Goal: Task Accomplishment & Management: Use online tool/utility

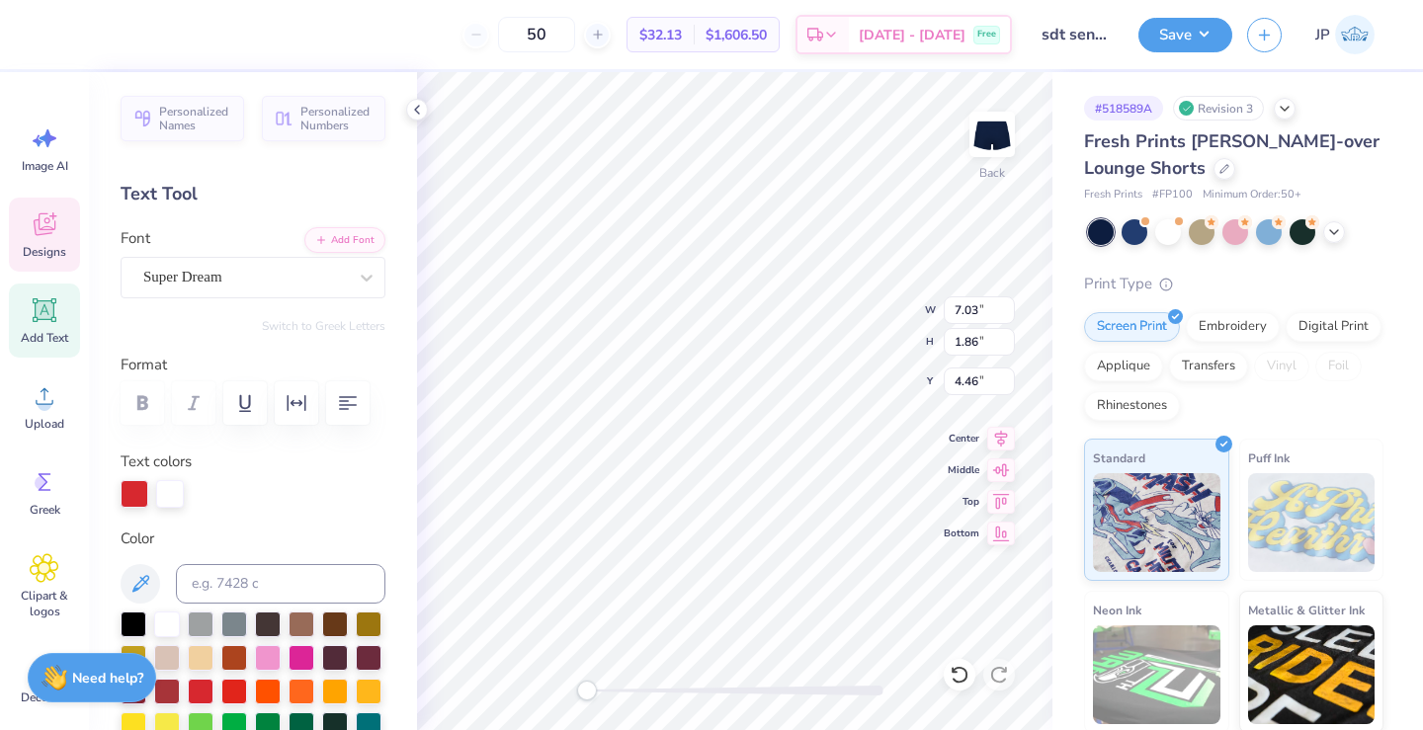
type input "1.07"
type input "2.82"
click at [1010, 385] on input "2.81" at bounding box center [979, 382] width 71 height 28
click at [1010, 385] on input "2.8" at bounding box center [979, 382] width 71 height 28
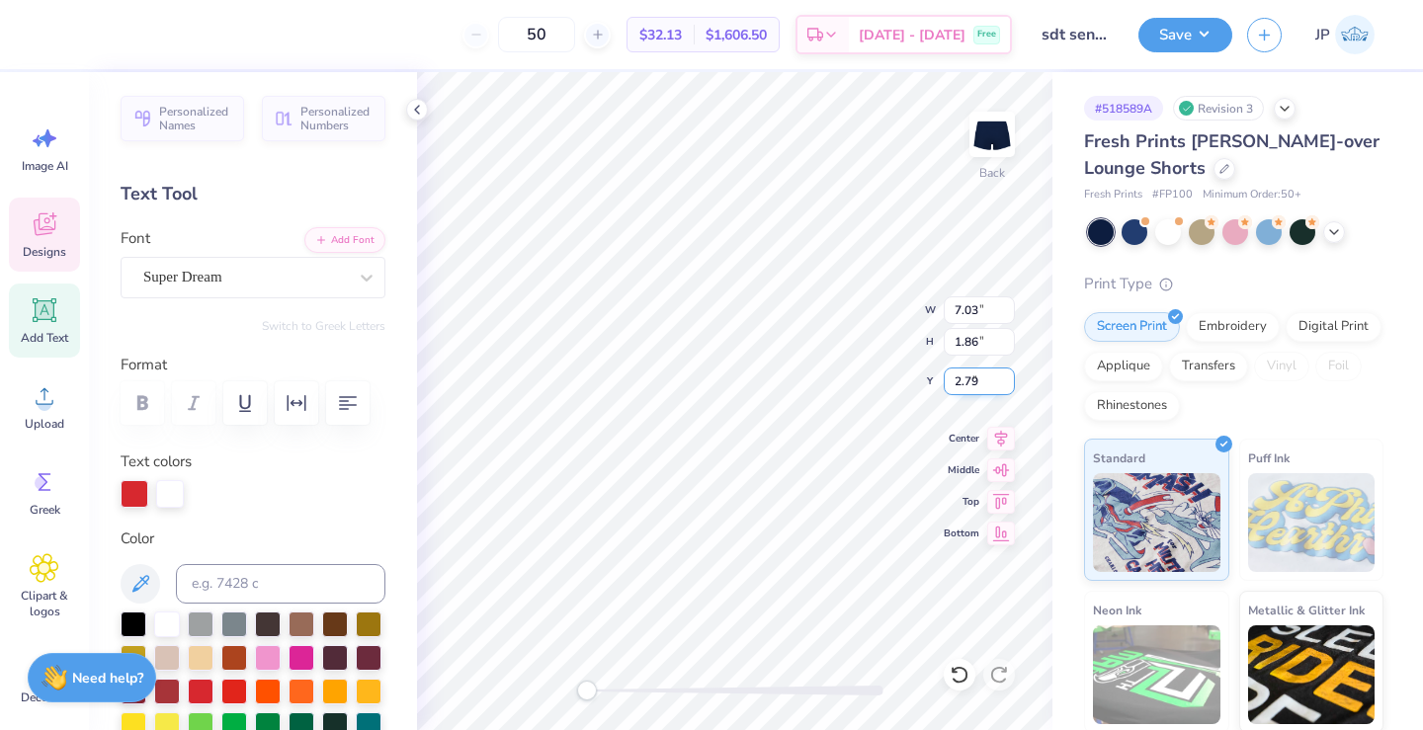
click at [1010, 385] on input "2.79" at bounding box center [979, 382] width 71 height 28
click at [1010, 385] on input "2.78" at bounding box center [979, 382] width 71 height 28
click at [1010, 385] on input "2.77" at bounding box center [979, 382] width 71 height 28
click at [1010, 385] on input "2.76" at bounding box center [979, 382] width 71 height 28
click at [1010, 385] on input "2.75" at bounding box center [979, 382] width 71 height 28
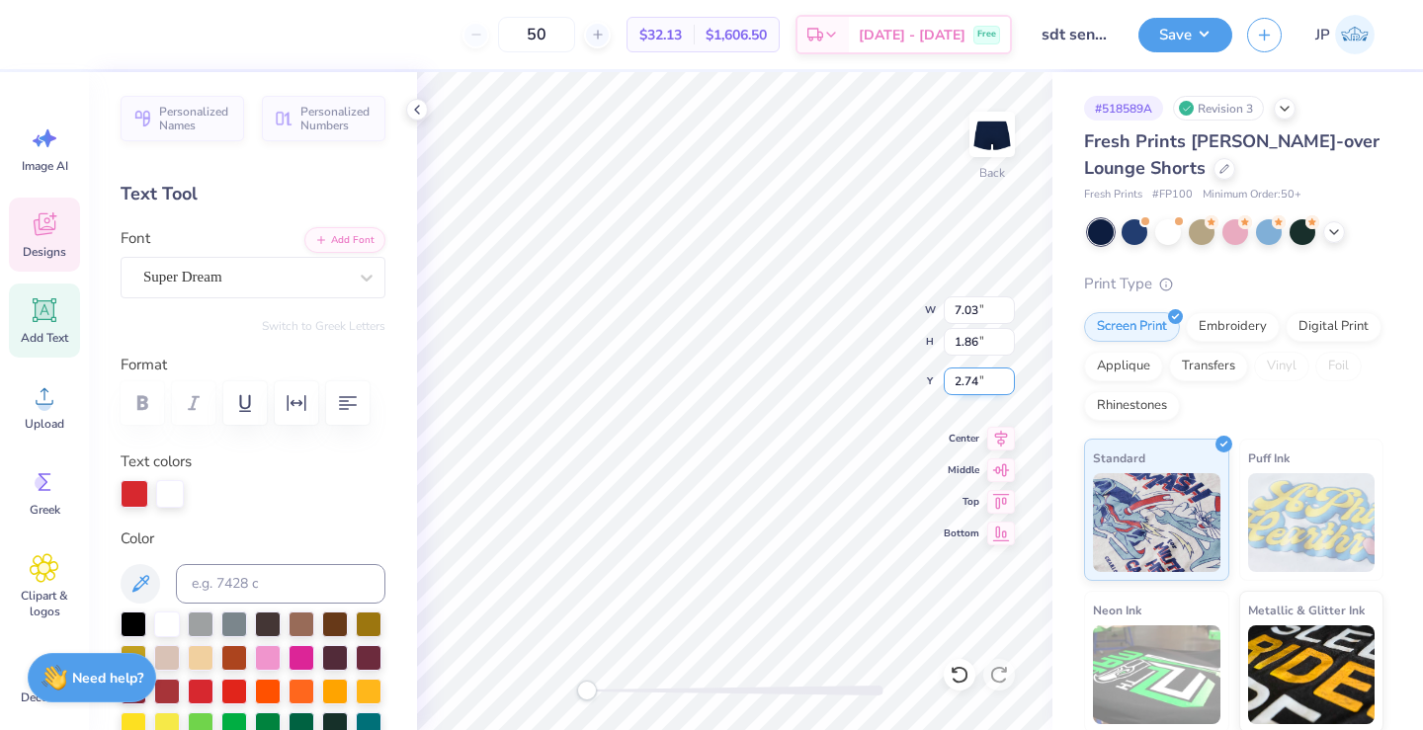
click at [1010, 385] on input "2.74" at bounding box center [979, 382] width 71 height 28
click at [1010, 385] on input "2.73" at bounding box center [979, 382] width 71 height 28
type input "2.72"
click at [1010, 385] on input "2.72" at bounding box center [979, 382] width 71 height 28
click at [1005, 320] on input "7.03" at bounding box center [979, 311] width 71 height 28
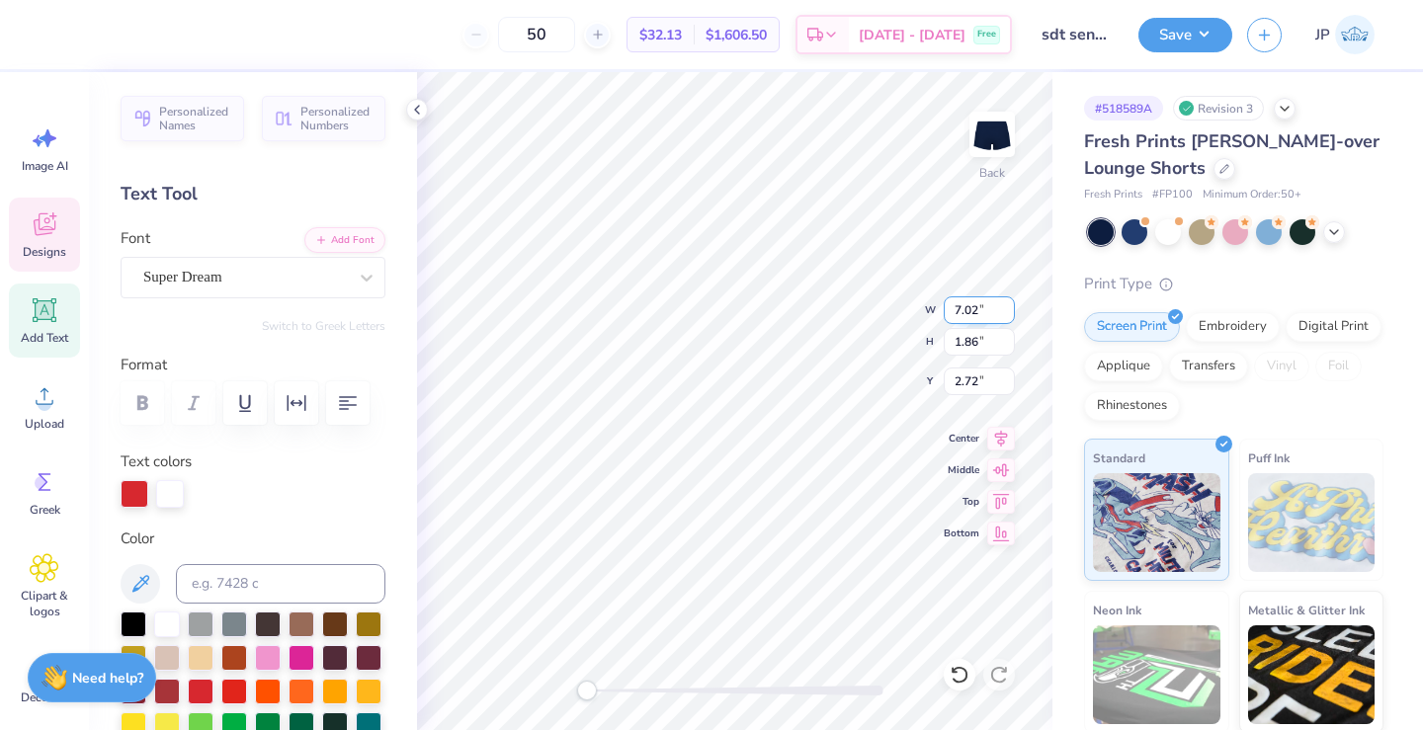
click at [1007, 315] on input "7.02" at bounding box center [979, 311] width 71 height 28
click at [1007, 315] on input "7.01" at bounding box center [979, 311] width 71 height 28
click at [1007, 315] on input "7" at bounding box center [979, 311] width 71 height 28
click at [1007, 315] on input "6.99" at bounding box center [979, 311] width 71 height 28
click at [1007, 315] on input "6.98" at bounding box center [979, 311] width 71 height 28
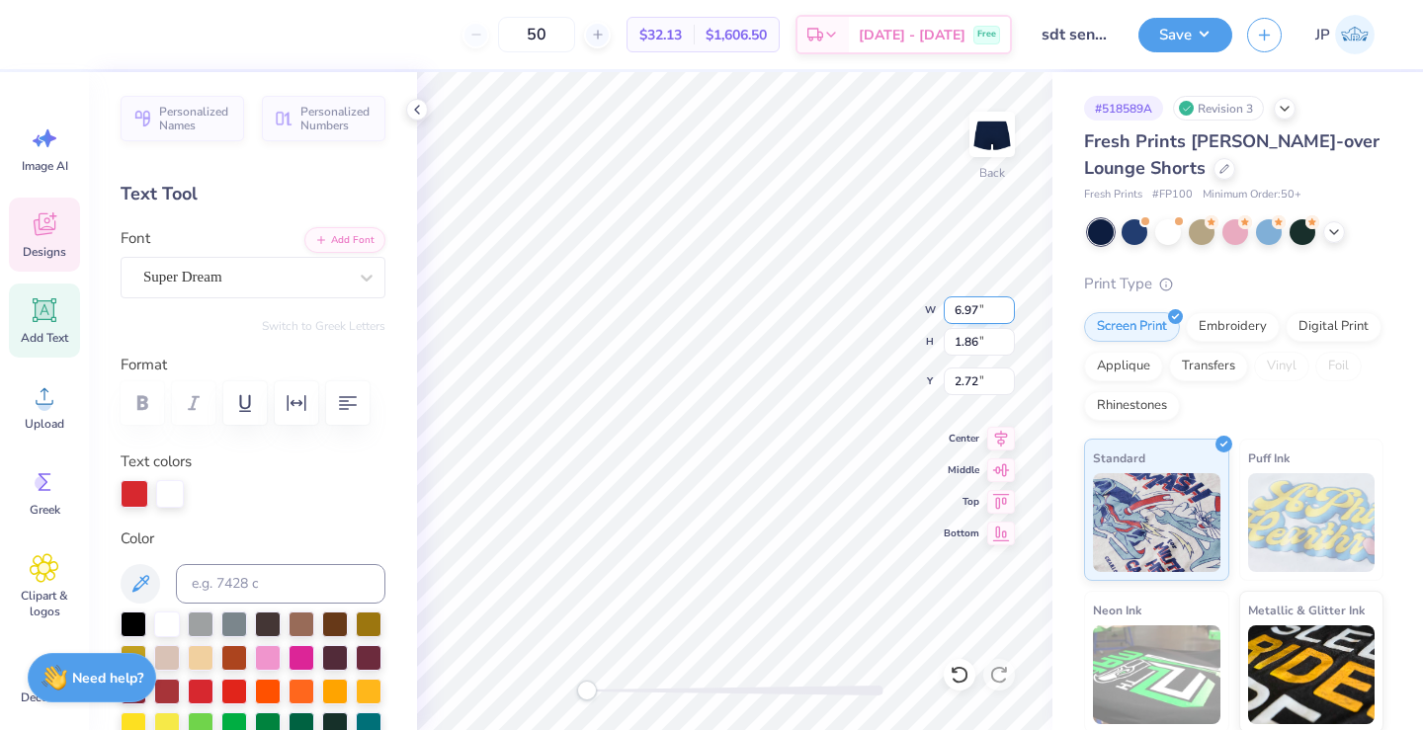
click at [1007, 315] on input "6.97" at bounding box center [979, 311] width 71 height 28
click at [1007, 315] on input "6.96" at bounding box center [979, 311] width 71 height 28
click at [1007, 315] on input "6.95" at bounding box center [979, 311] width 71 height 28
click at [1007, 315] on input "6.94" at bounding box center [979, 311] width 71 height 28
click at [1007, 315] on input "6.93" at bounding box center [979, 311] width 71 height 28
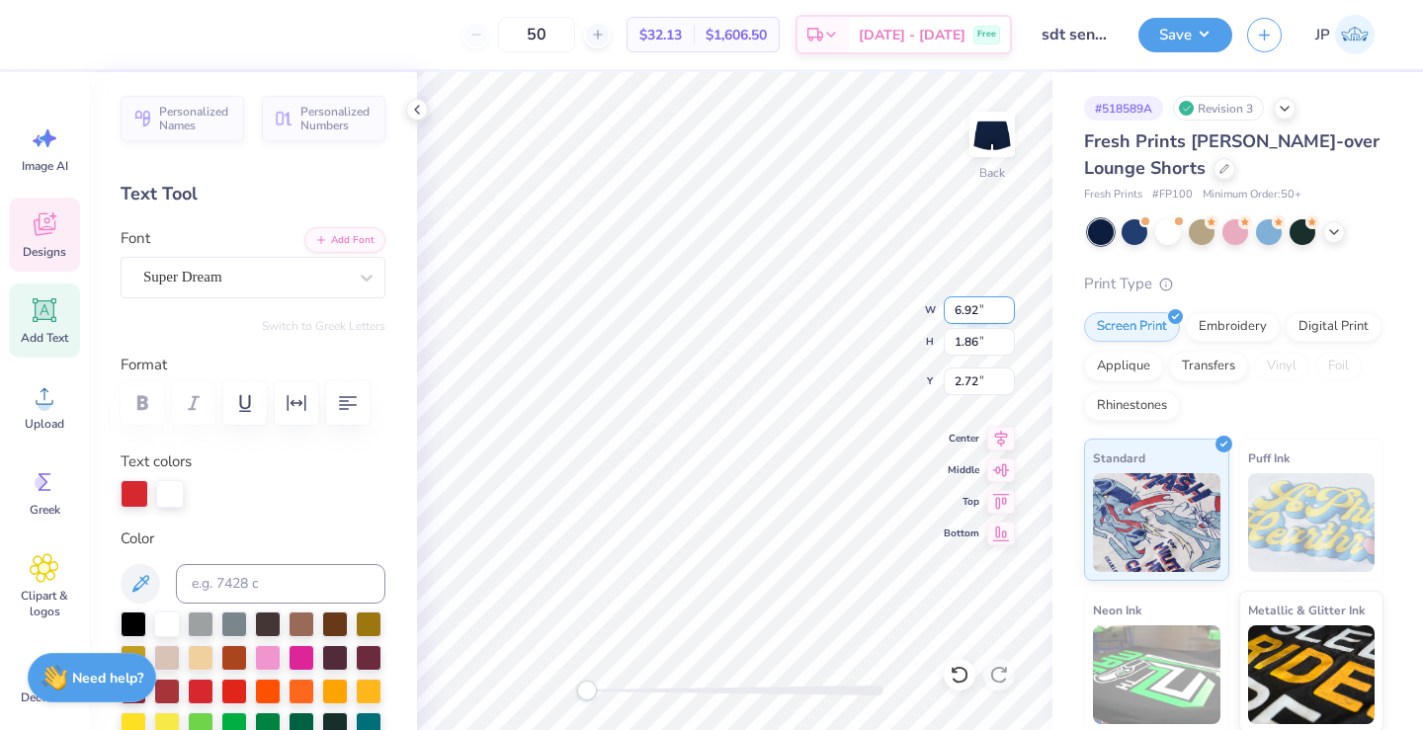
click at [1007, 315] on input "6.92" at bounding box center [979, 311] width 71 height 28
click at [1007, 315] on input "6.91" at bounding box center [979, 311] width 71 height 28
click at [1007, 315] on input "6.9" at bounding box center [979, 311] width 71 height 28
click at [1007, 315] on input "6.89" at bounding box center [979, 311] width 71 height 28
click at [1007, 315] on input "6.88" at bounding box center [979, 311] width 71 height 28
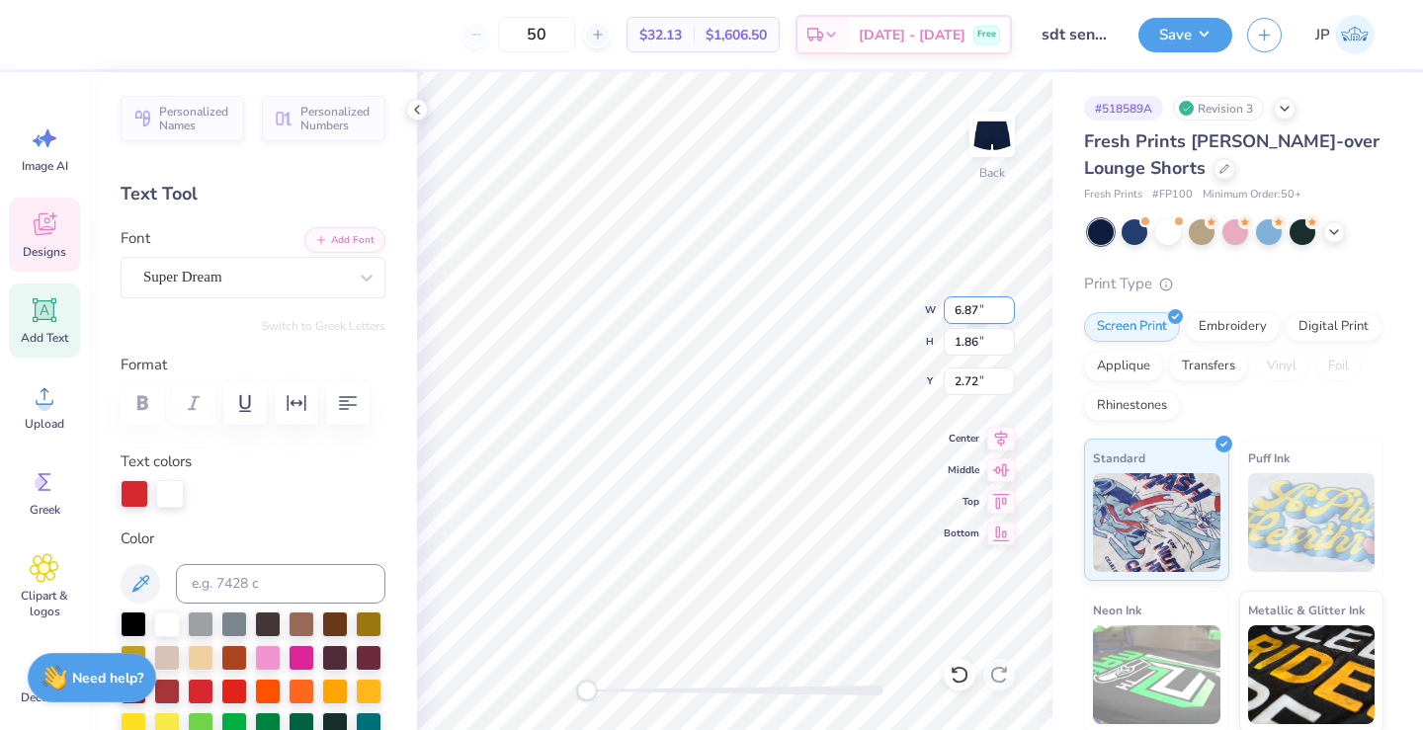
click at [1007, 315] on input "6.87" at bounding box center [979, 311] width 71 height 28
click at [1007, 315] on input "6.86" at bounding box center [979, 311] width 71 height 28
click at [1007, 315] on input "6.85" at bounding box center [979, 311] width 71 height 28
click at [1007, 315] on input "6.84" at bounding box center [979, 311] width 71 height 28
type input "6.83"
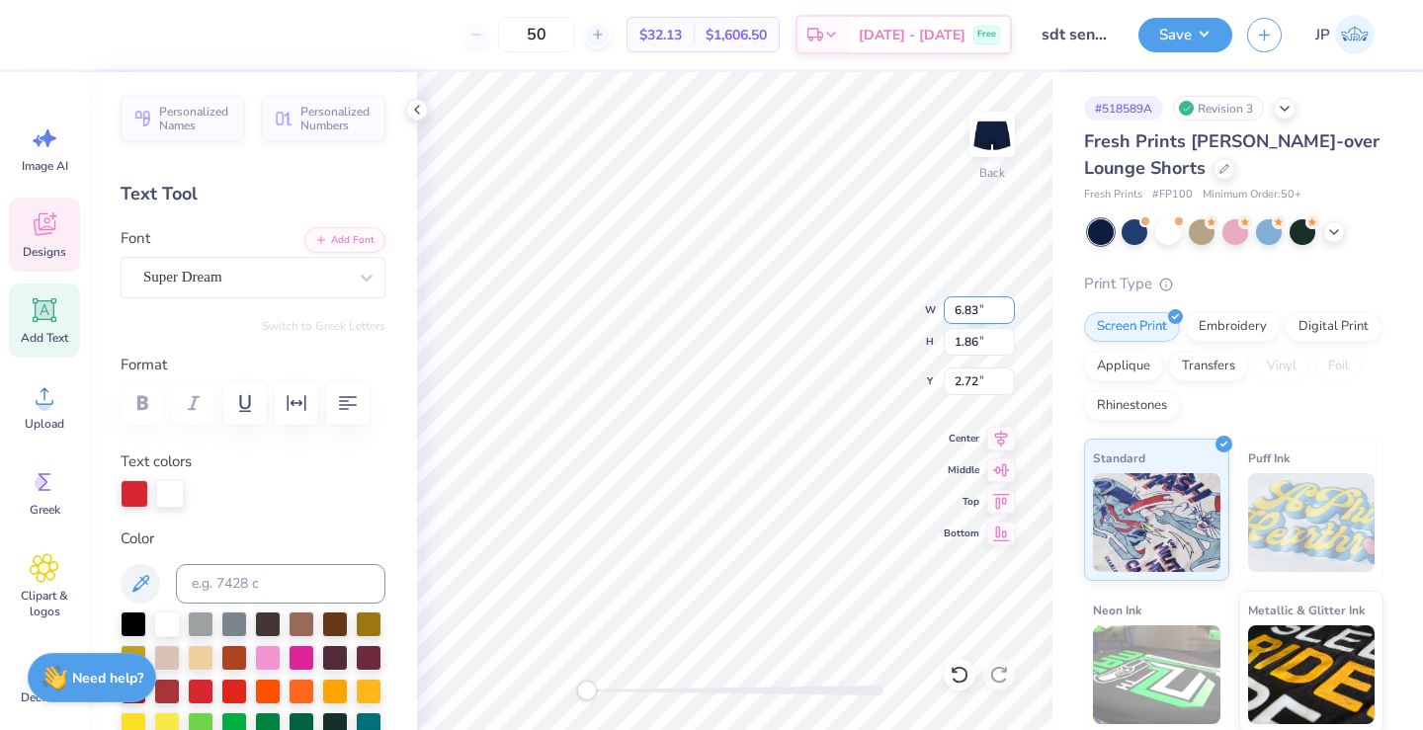
click at [1007, 315] on input "6.83" at bounding box center [979, 311] width 71 height 28
type input "3.62"
type input "0.95"
type input "2.66"
type input "5.55"
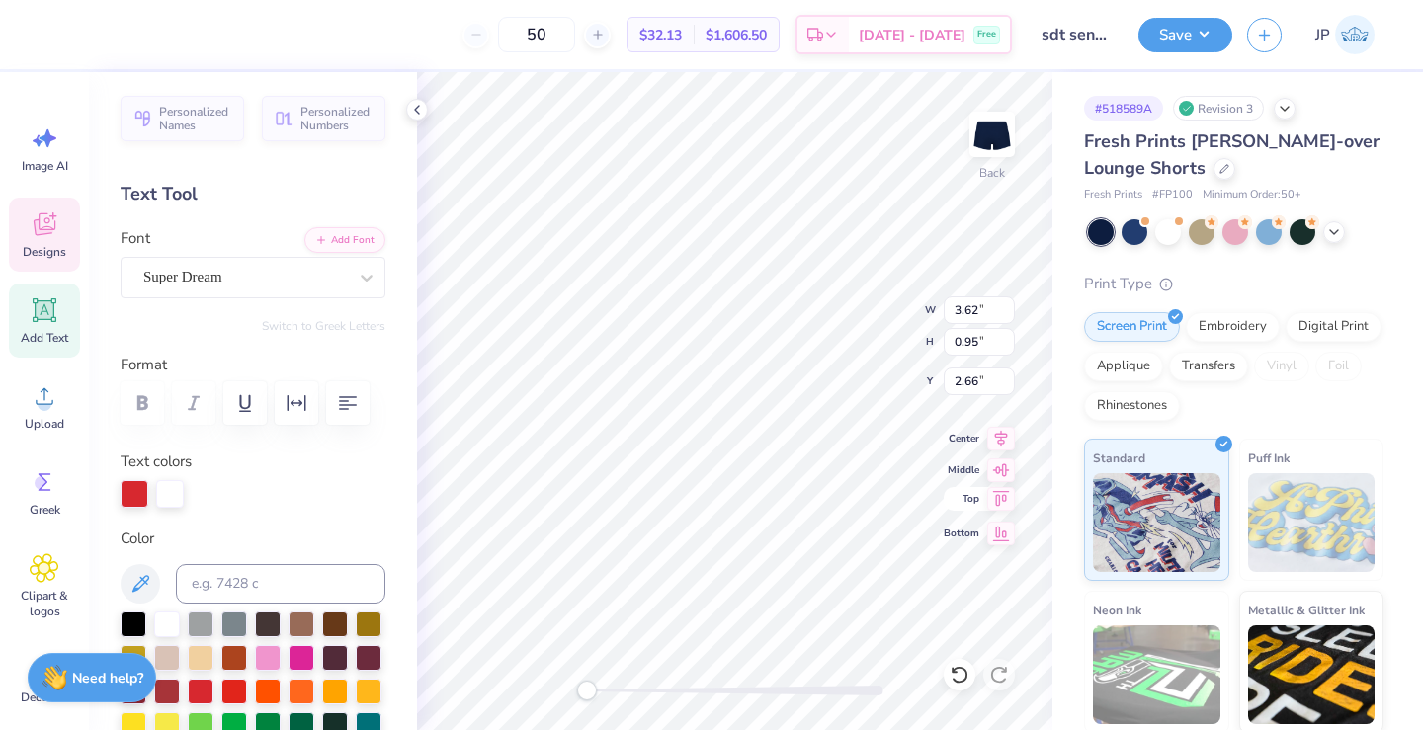
type input "1.47"
type input "5.36"
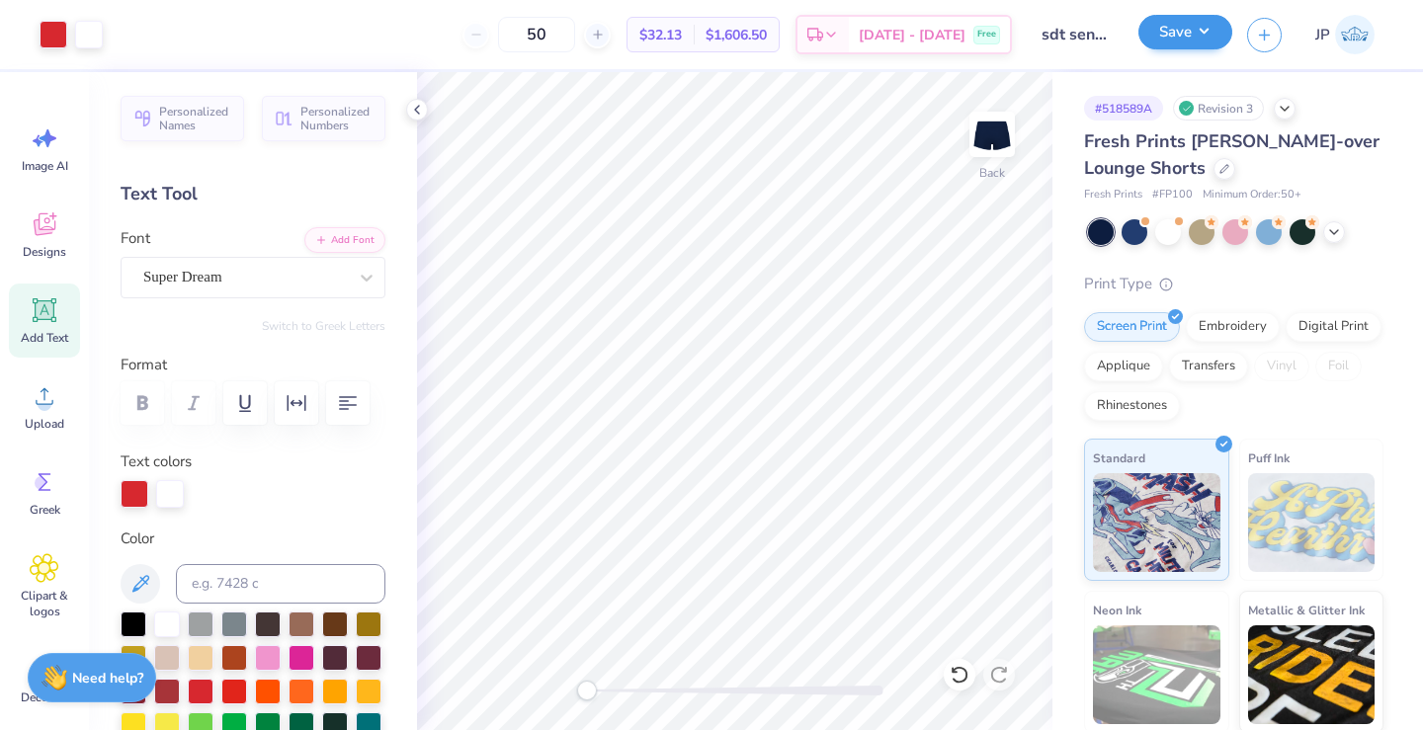
click at [1168, 46] on button "Save" at bounding box center [1186, 32] width 94 height 35
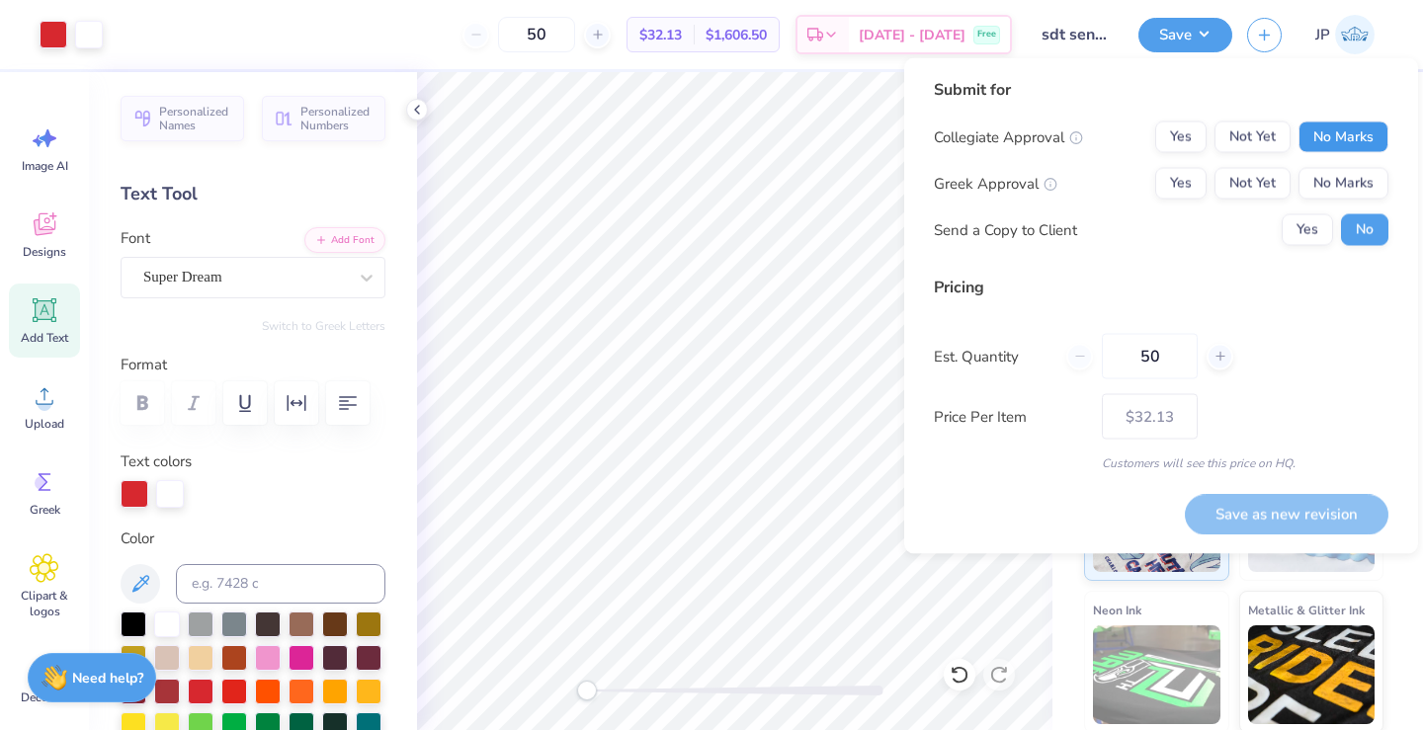
click at [1303, 138] on button "No Marks" at bounding box center [1344, 138] width 90 height 32
click at [1330, 188] on button "No Marks" at bounding box center [1344, 184] width 90 height 32
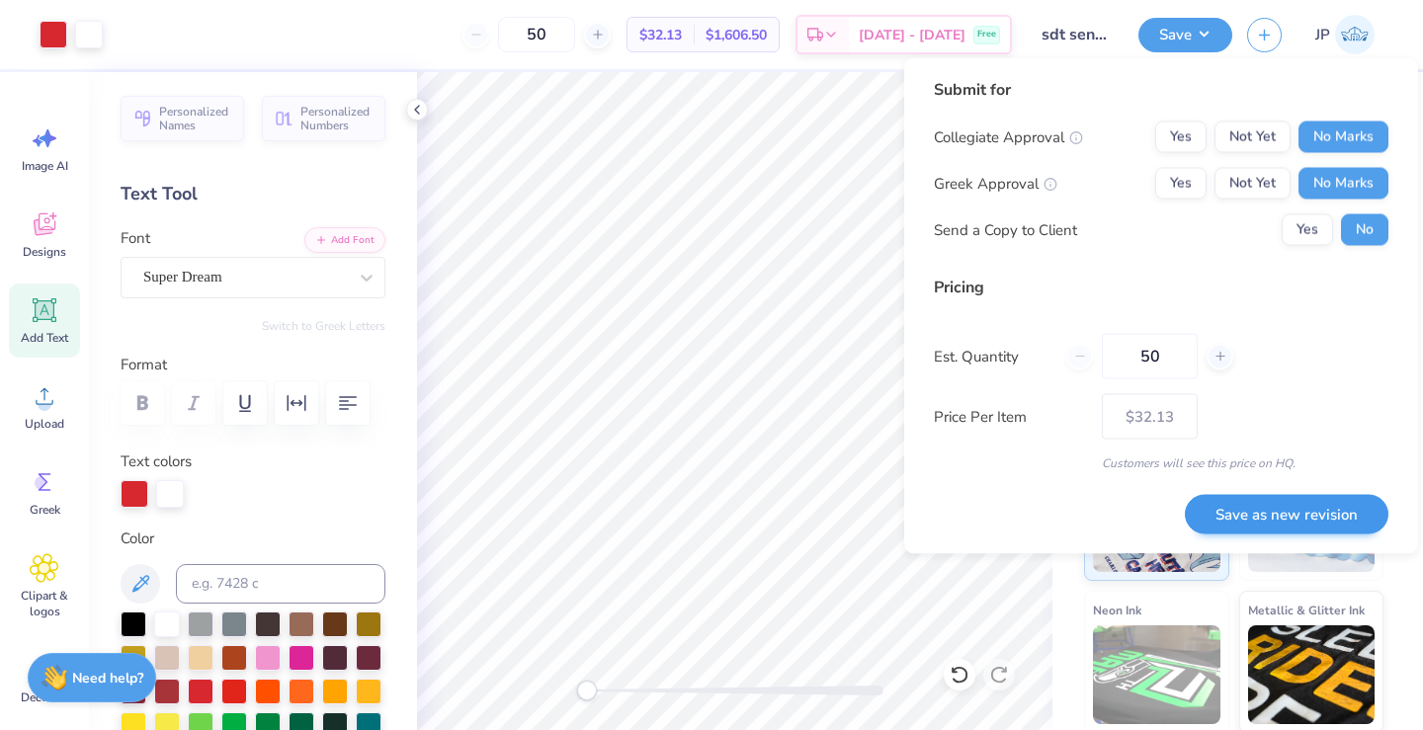
click at [1319, 508] on button "Save as new revision" at bounding box center [1287, 514] width 204 height 41
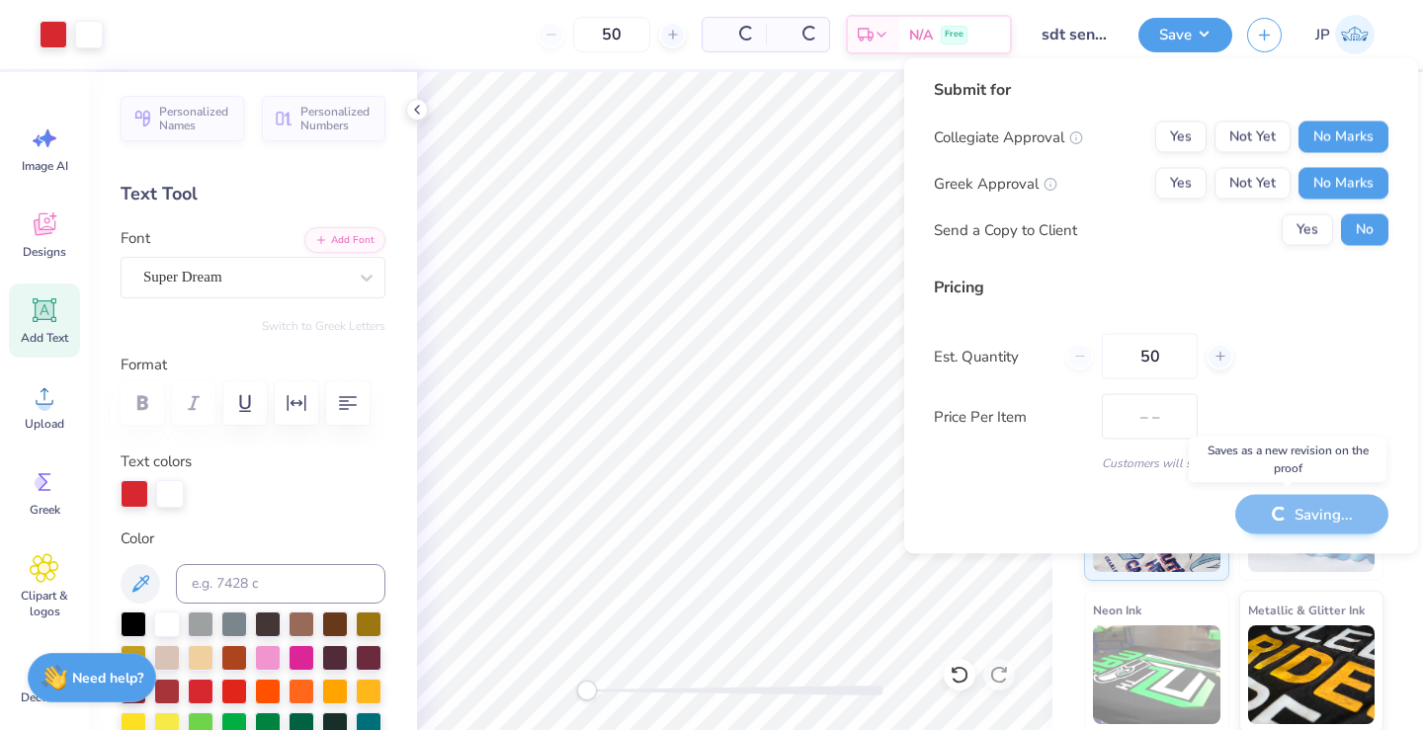
type input "$32.13"
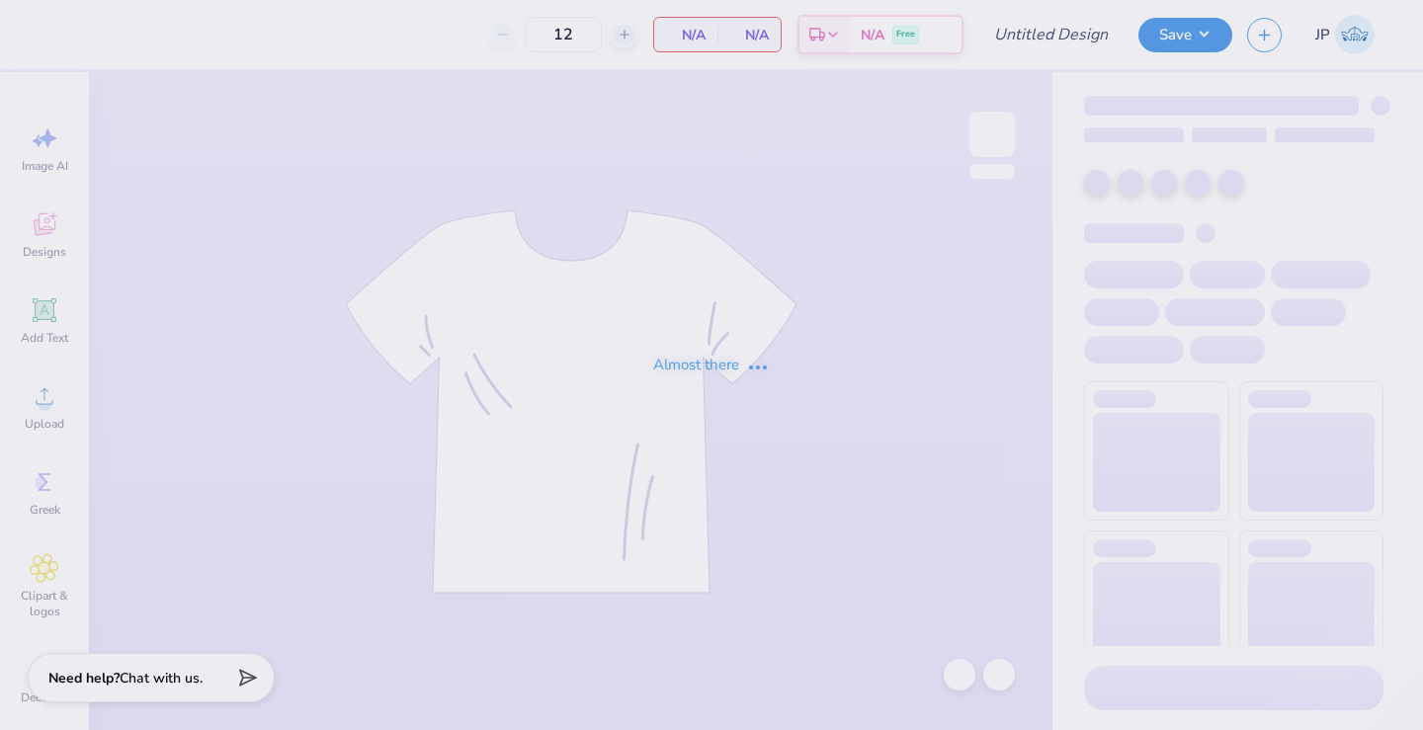
type input "50"
type input "sdt senior sets"
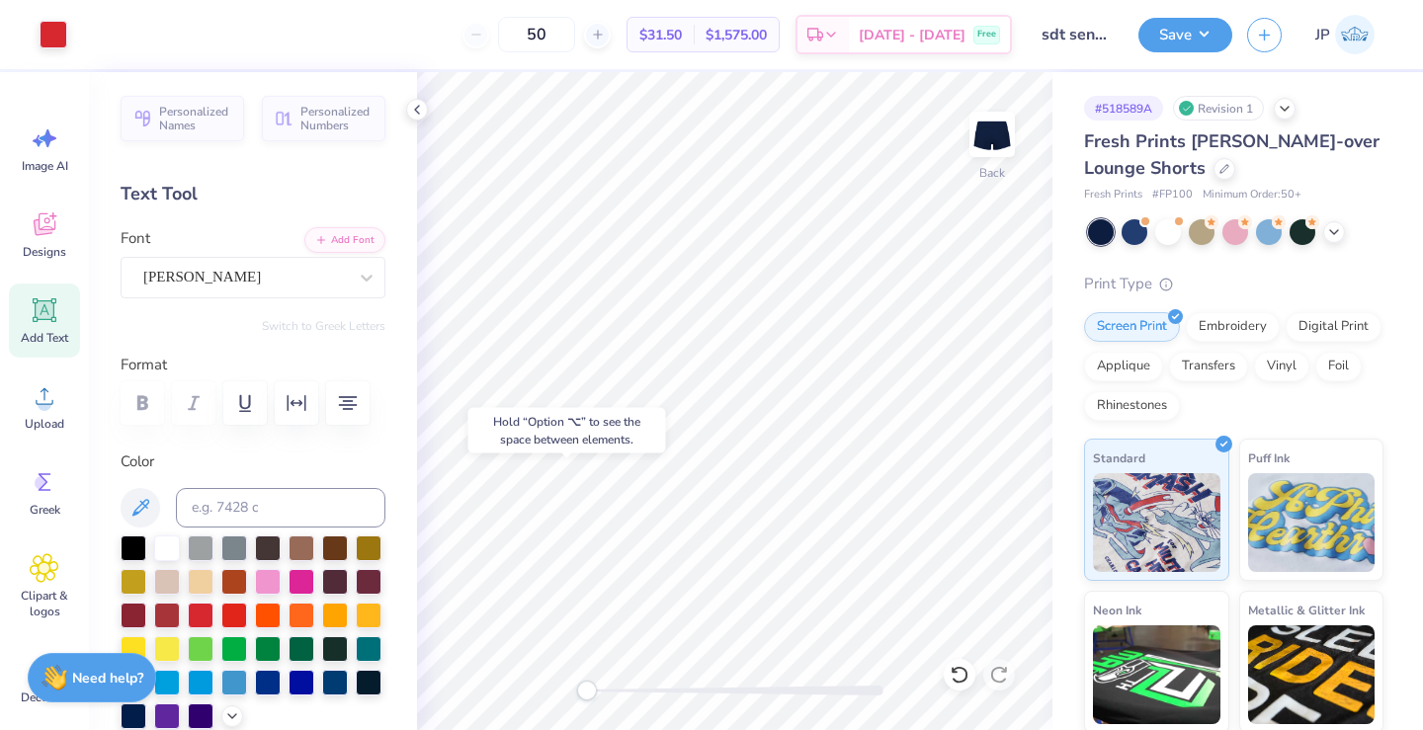
click at [703, 677] on body "Art colors 50 $31.50 Per Item $1,575.00 Total Est. Delivery [DATE] - [DATE] Fre…" at bounding box center [711, 365] width 1423 height 730
click at [730, 585] on div "Art colors 50 $31.50 Per Item $1,575.00 Total Est. Delivery [DATE] - [DATE] Fre…" at bounding box center [711, 365] width 1423 height 730
click at [400, 304] on div "Personalized Names Personalized Numbers Text Tool Add Font Font [PERSON_NAME] S…" at bounding box center [253, 401] width 328 height 658
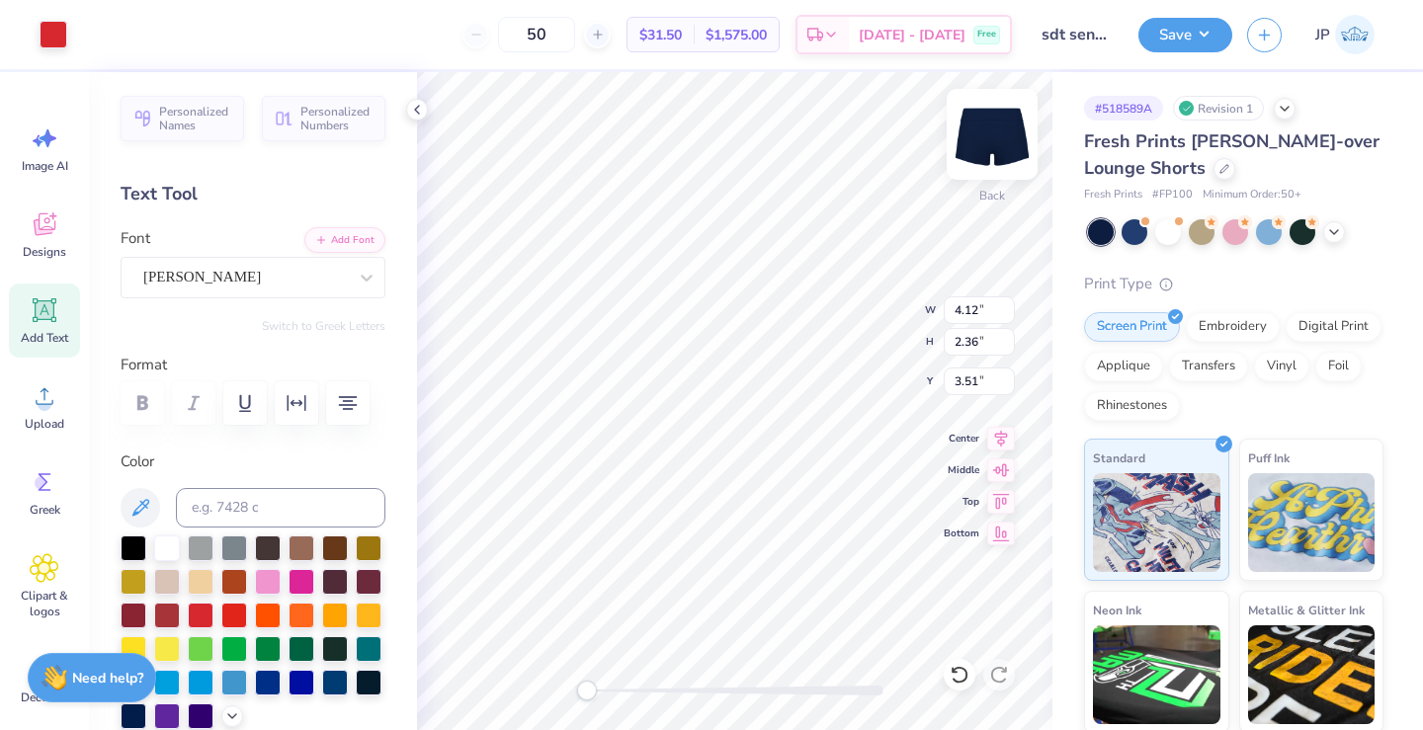
click at [992, 126] on img at bounding box center [992, 134] width 79 height 79
click at [986, 142] on img at bounding box center [992, 134] width 79 height 79
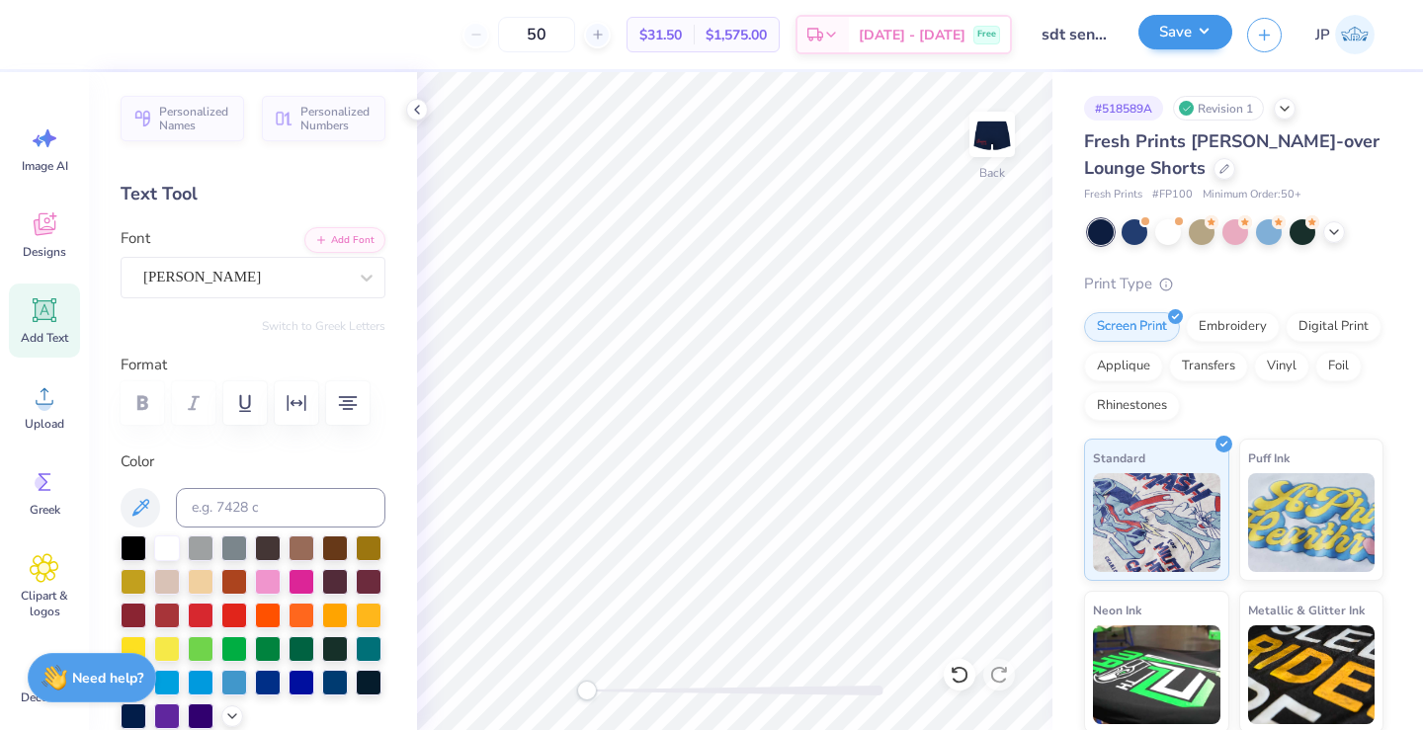
click at [1181, 40] on button "Save" at bounding box center [1186, 32] width 94 height 35
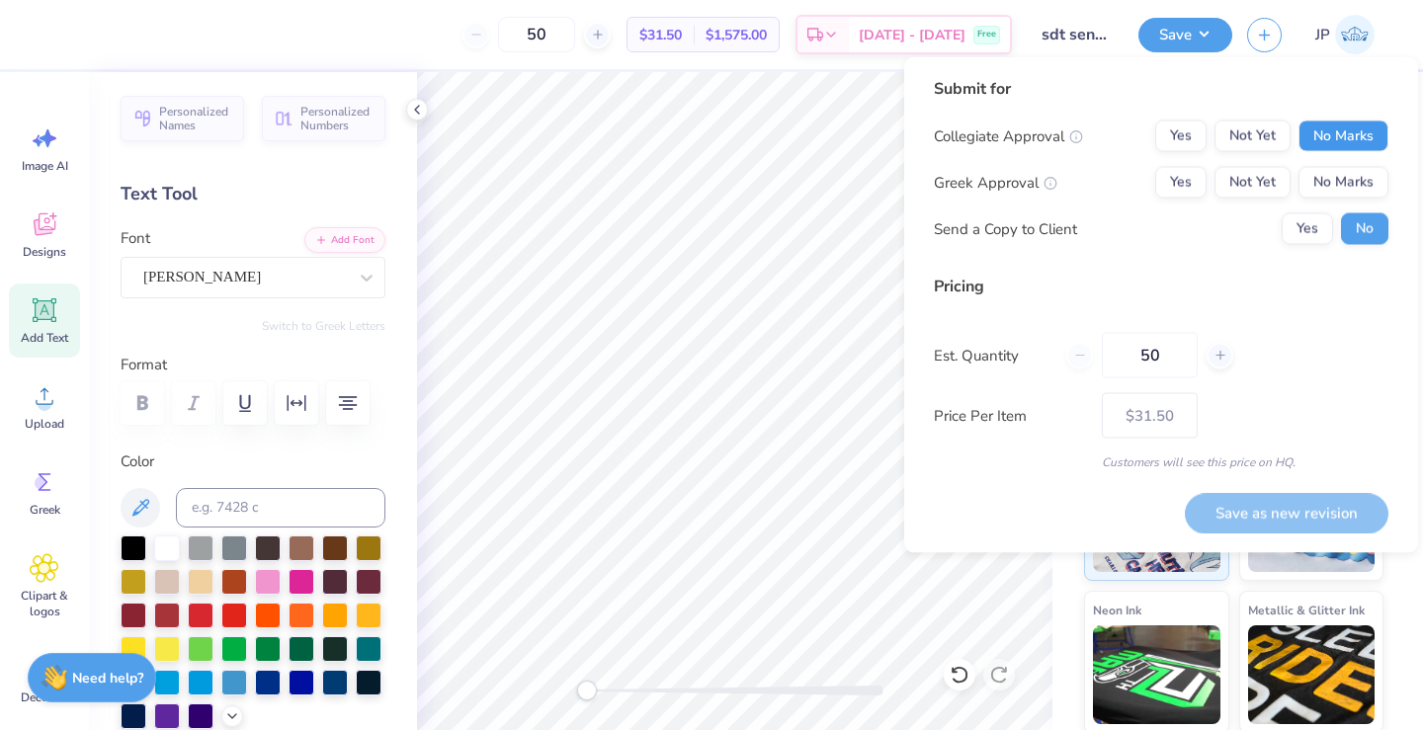
click at [1353, 133] on button "No Marks" at bounding box center [1344, 137] width 90 height 32
click at [1339, 189] on button "No Marks" at bounding box center [1344, 183] width 90 height 32
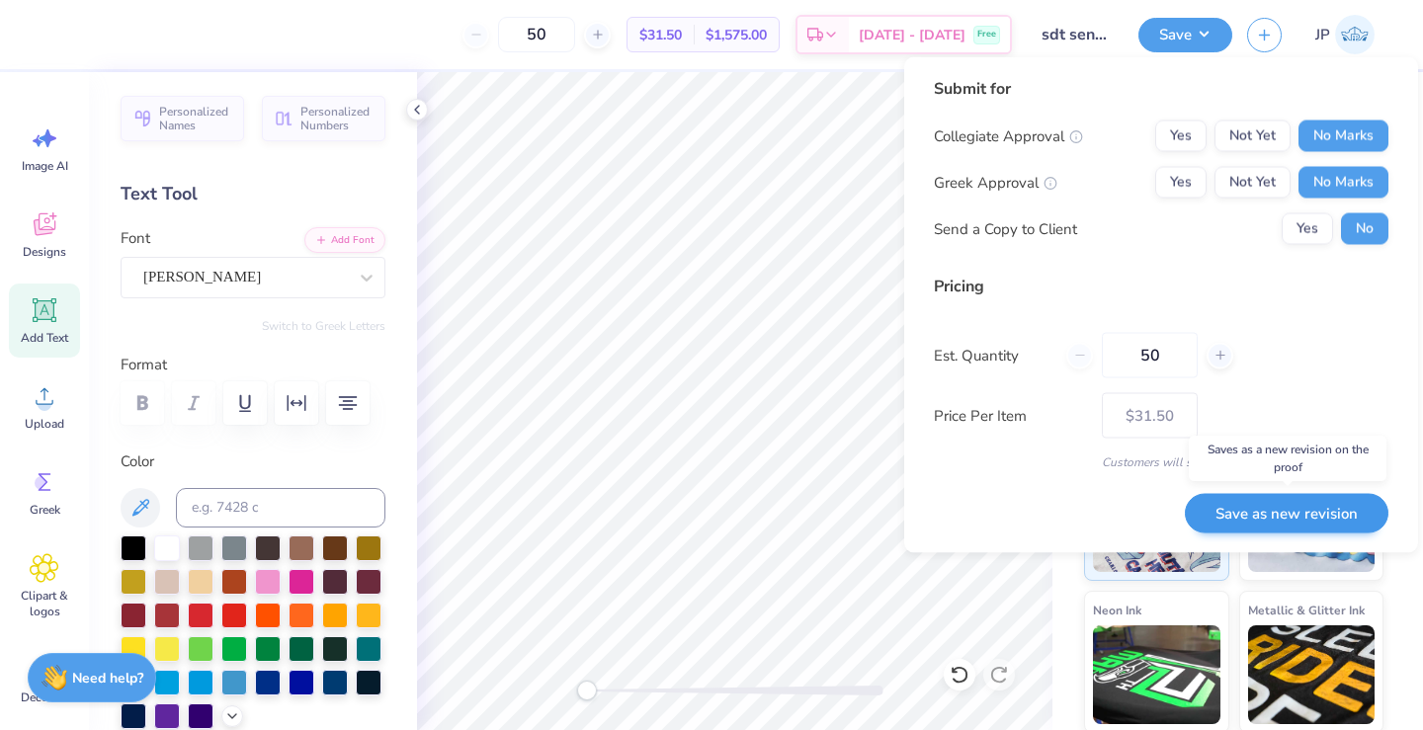
click at [1306, 510] on button "Save as new revision" at bounding box center [1287, 513] width 204 height 41
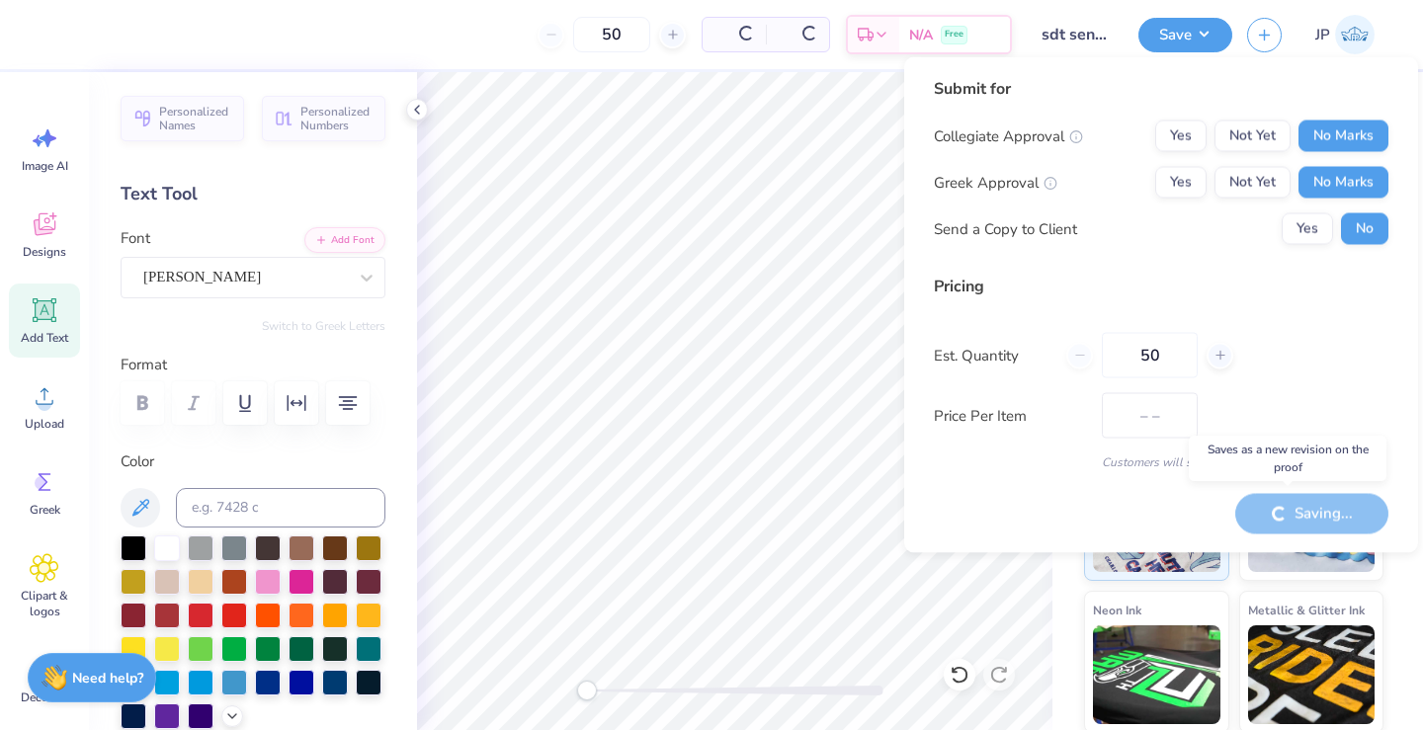
type input "$31.50"
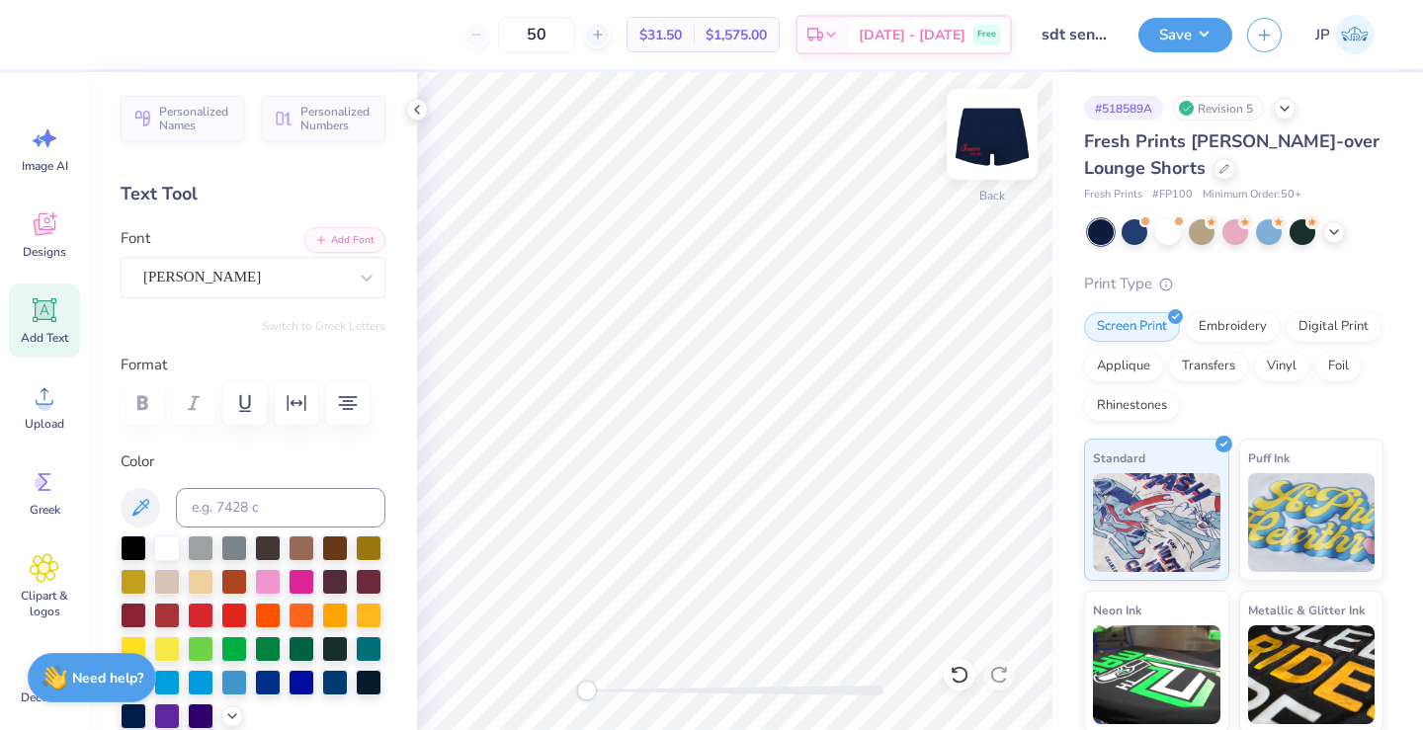
click at [1000, 128] on img at bounding box center [992, 134] width 79 height 79
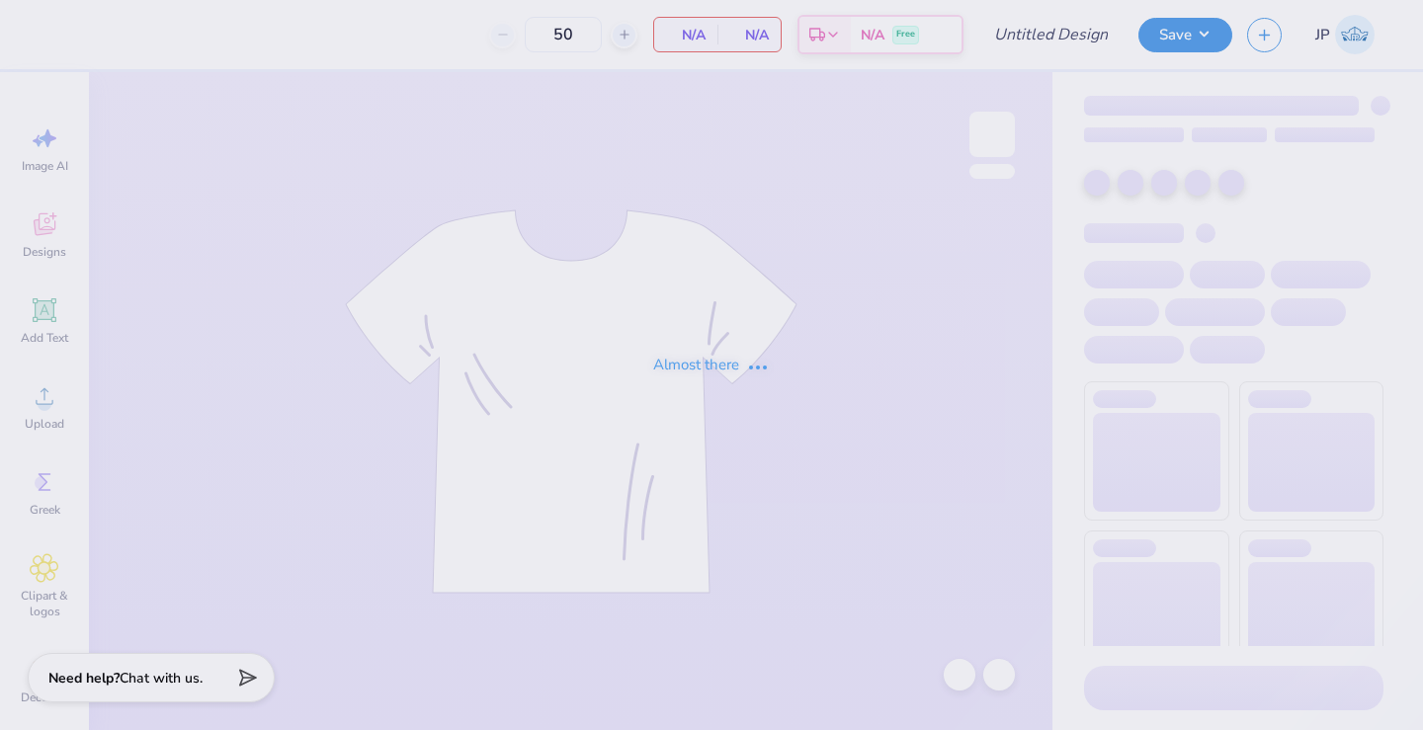
type input "sdt senior set tank"
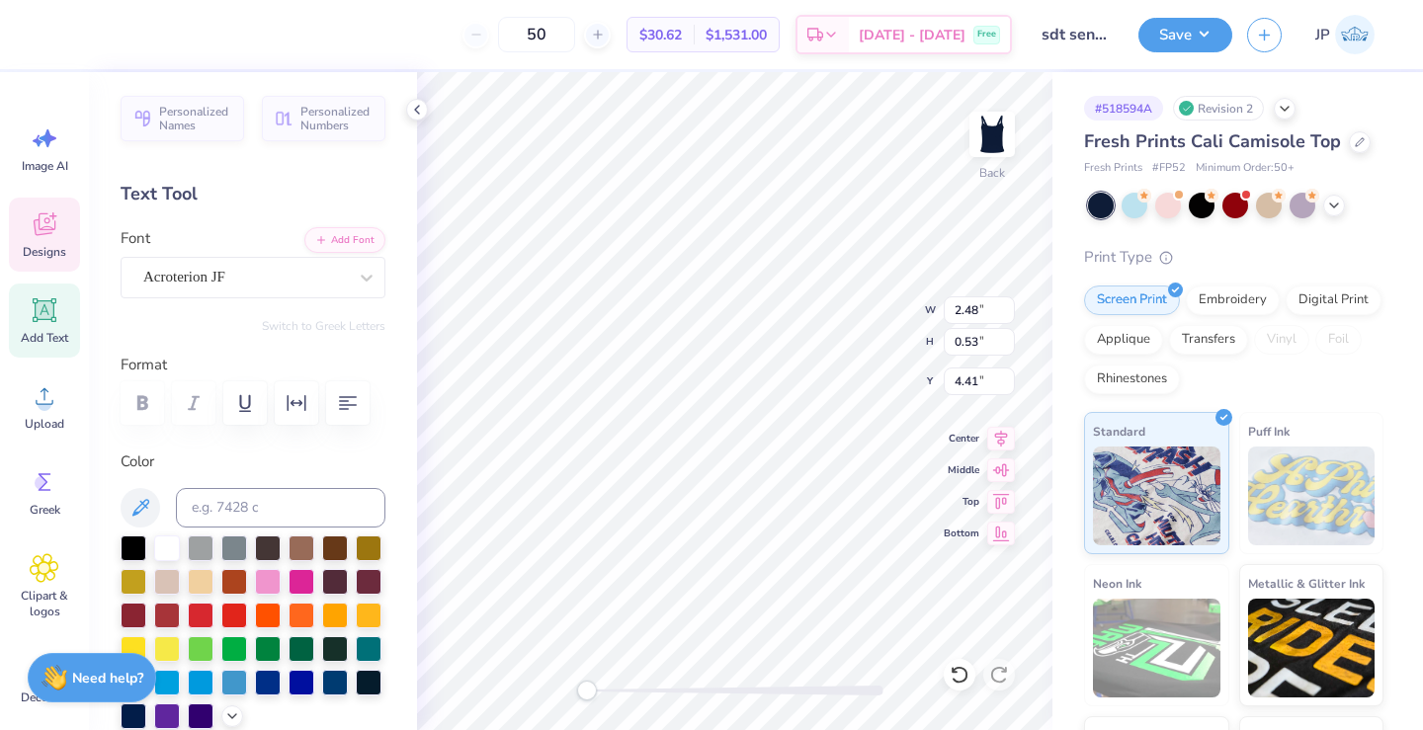
type input "2.48"
type input "0.53"
type input "4.41"
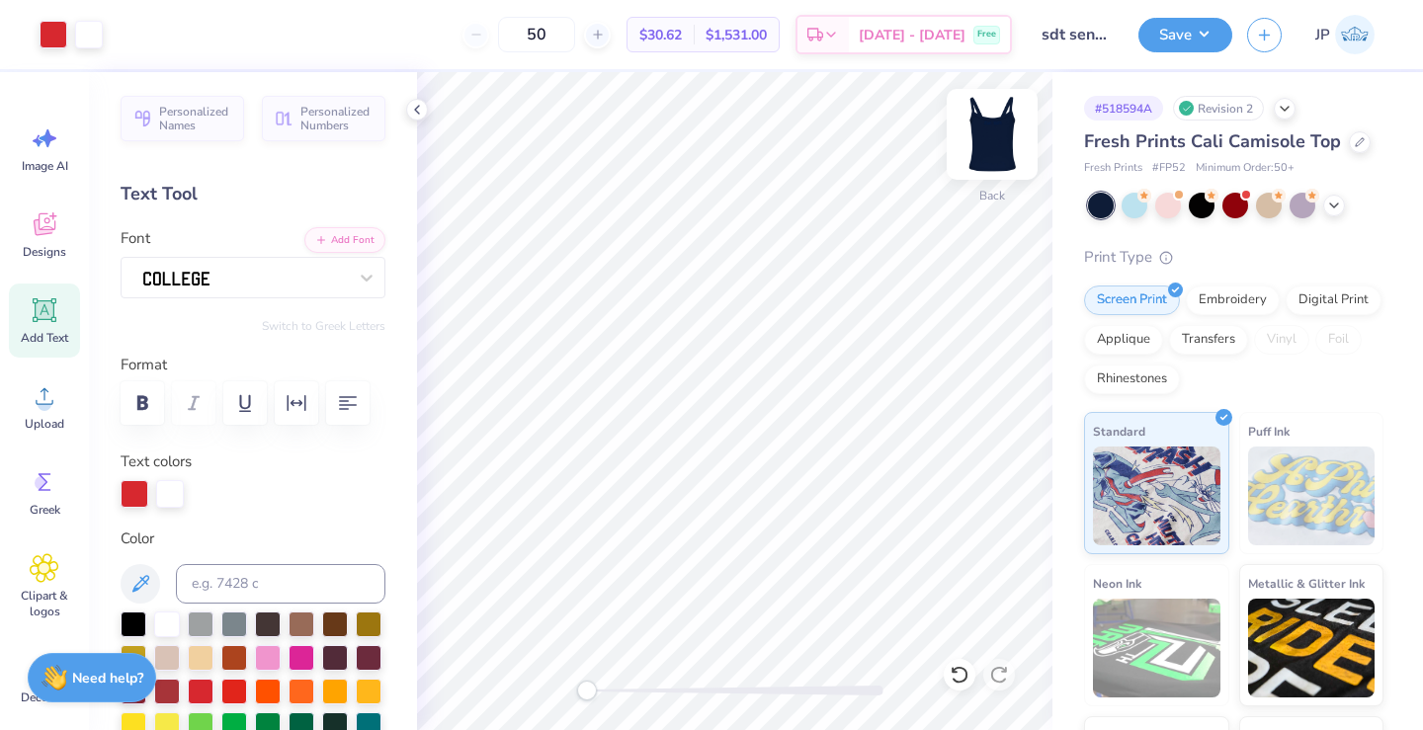
click at [998, 147] on img at bounding box center [992, 134] width 79 height 79
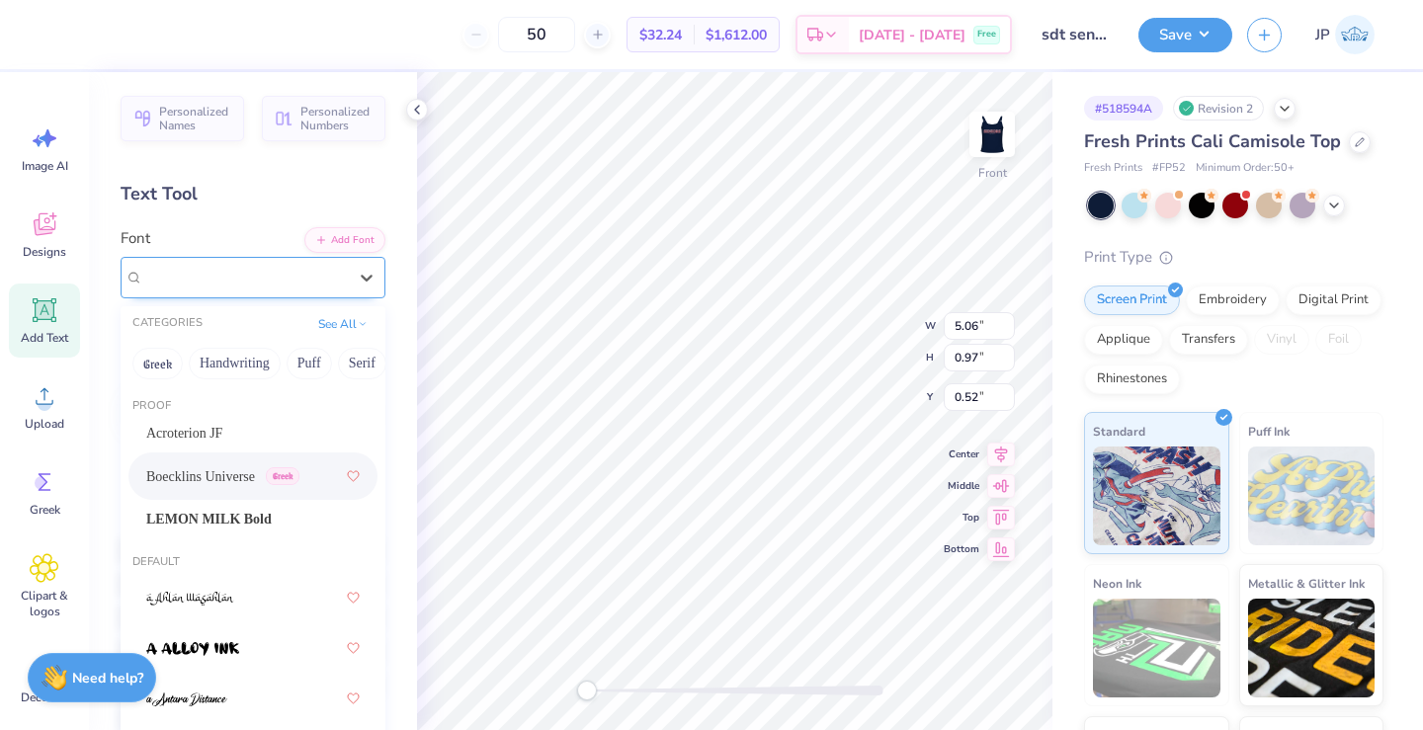
click at [326, 288] on div at bounding box center [245, 277] width 204 height 27
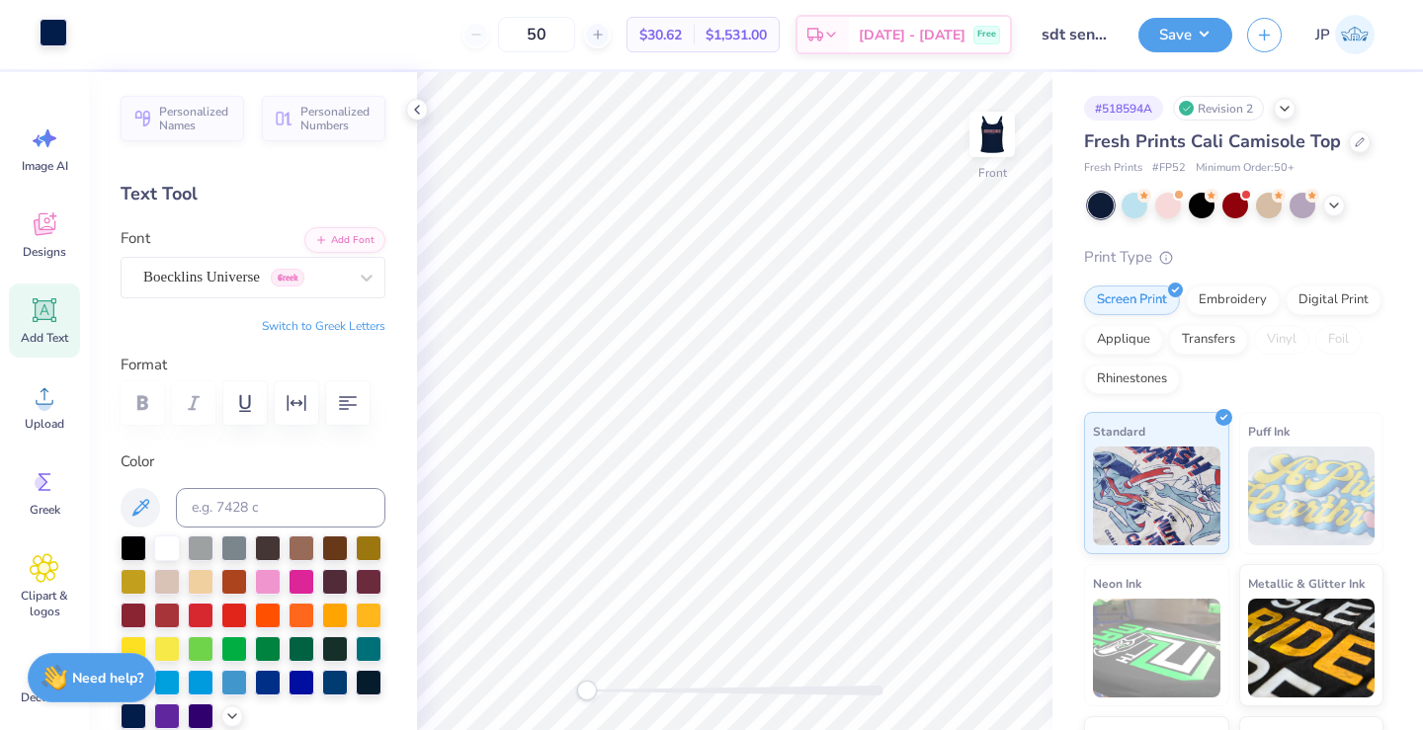
click at [59, 33] on div at bounding box center [54, 33] width 28 height 28
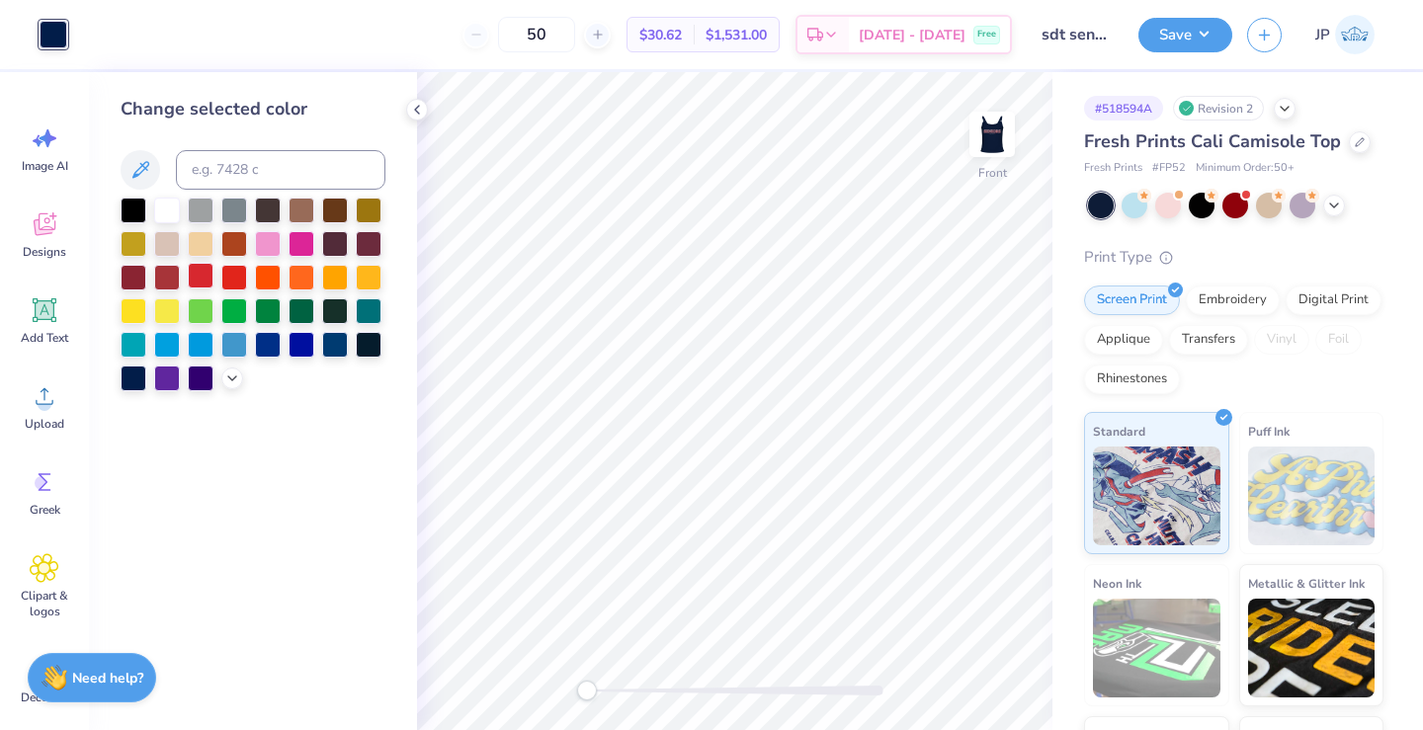
click at [205, 271] on div at bounding box center [201, 276] width 26 height 26
click at [229, 278] on div at bounding box center [234, 276] width 26 height 26
click at [207, 281] on div at bounding box center [201, 276] width 26 height 26
click at [233, 276] on div at bounding box center [234, 276] width 26 height 26
click at [205, 278] on div at bounding box center [201, 276] width 26 height 26
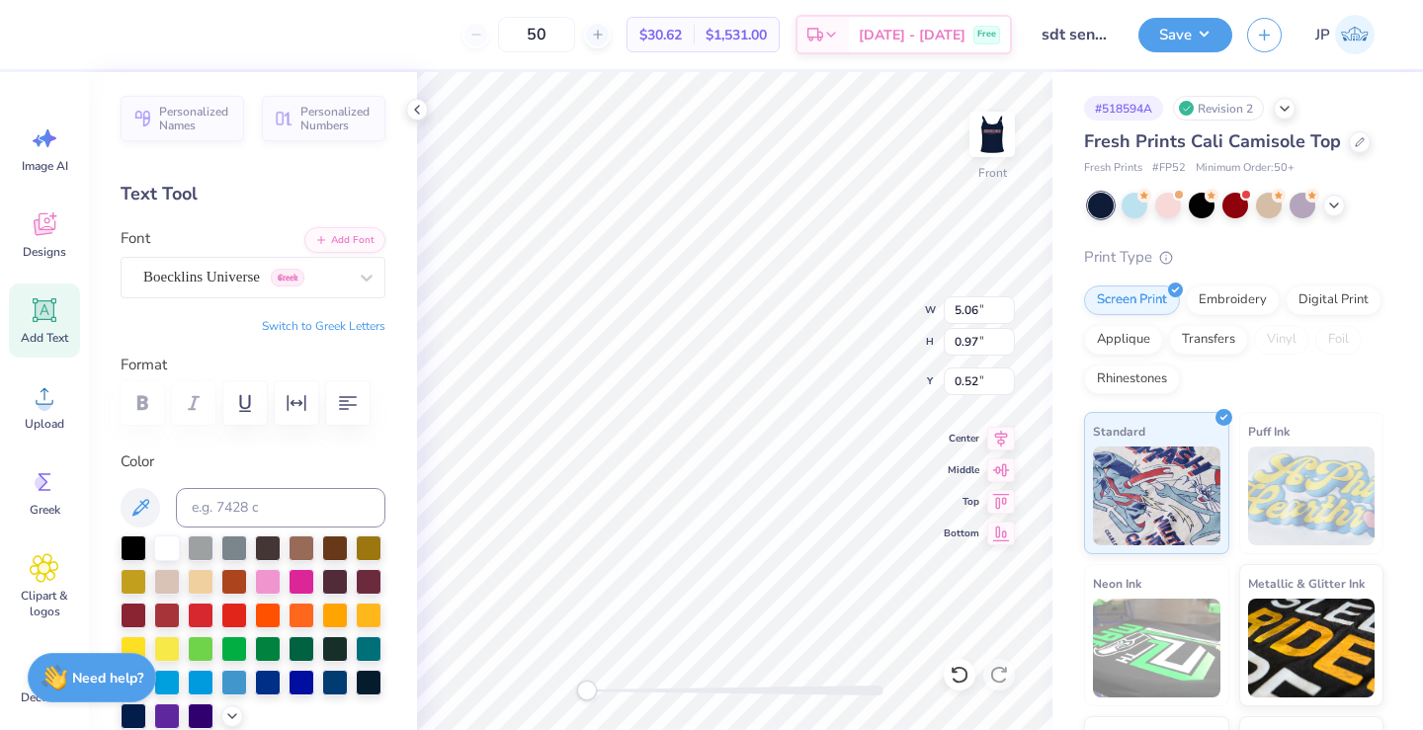
scroll to position [0, 2]
type textarea "E"
type textarea "Shine as one"
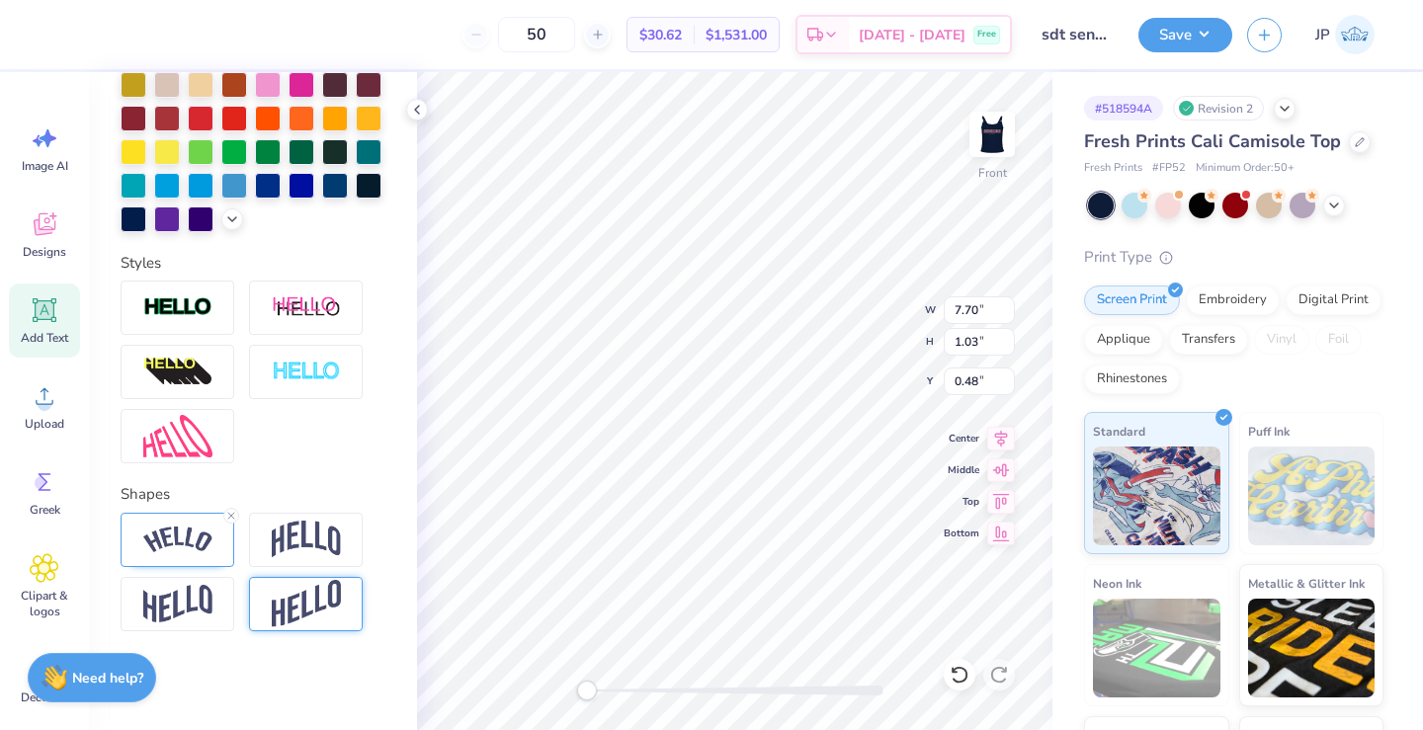
scroll to position [497, 0]
click at [213, 552] on div at bounding box center [178, 540] width 114 height 54
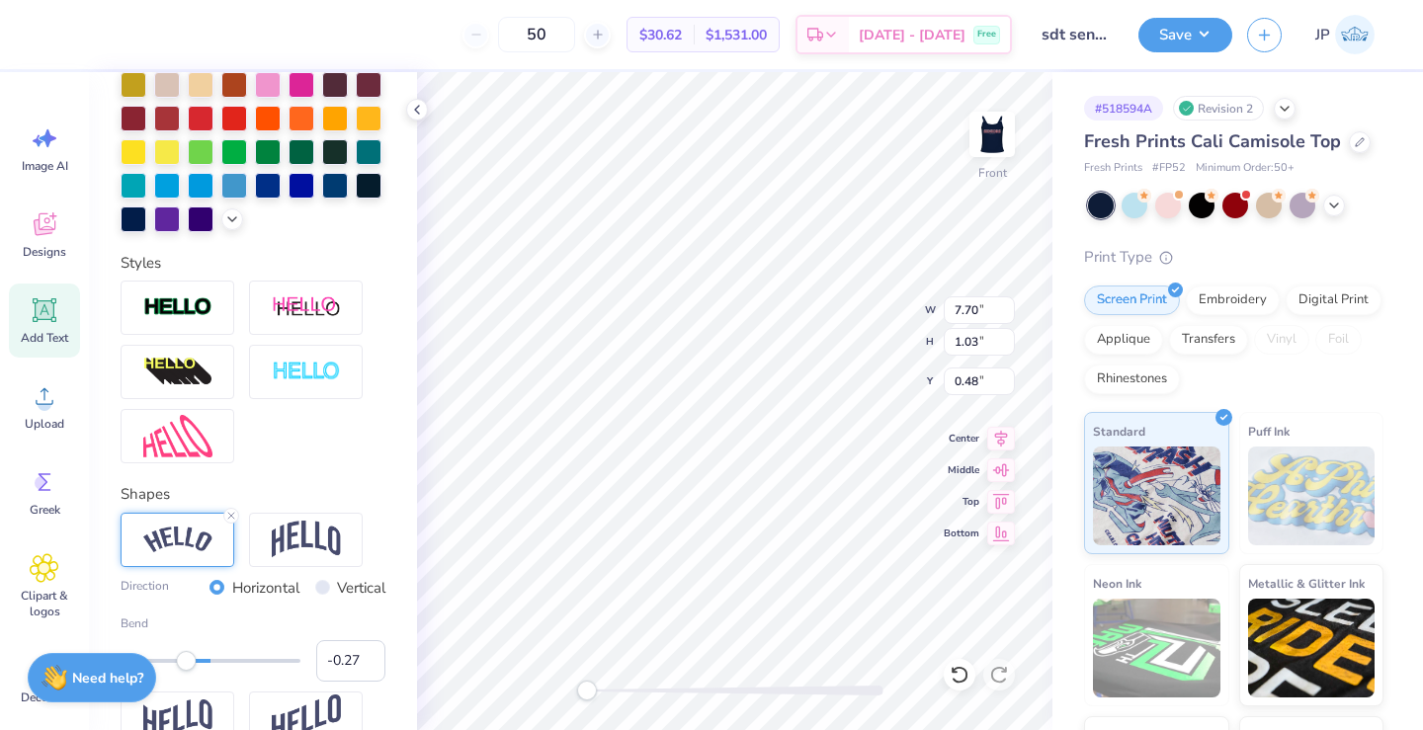
type input "-0.29"
drag, startPoint x: 200, startPoint y: 655, endPoint x: 185, endPoint y: 654, distance: 14.9
click at [185, 654] on div "Accessibility label" at bounding box center [186, 661] width 20 height 20
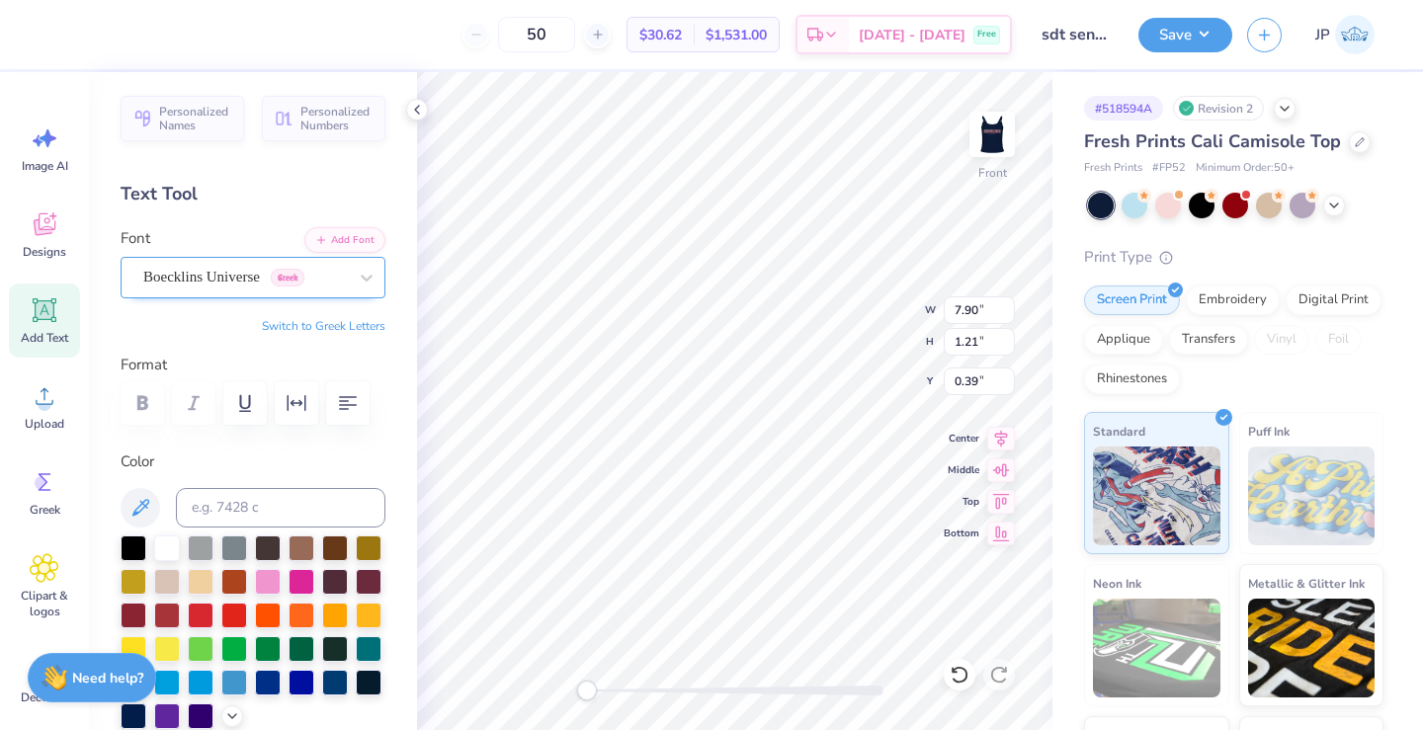
scroll to position [-1, 0]
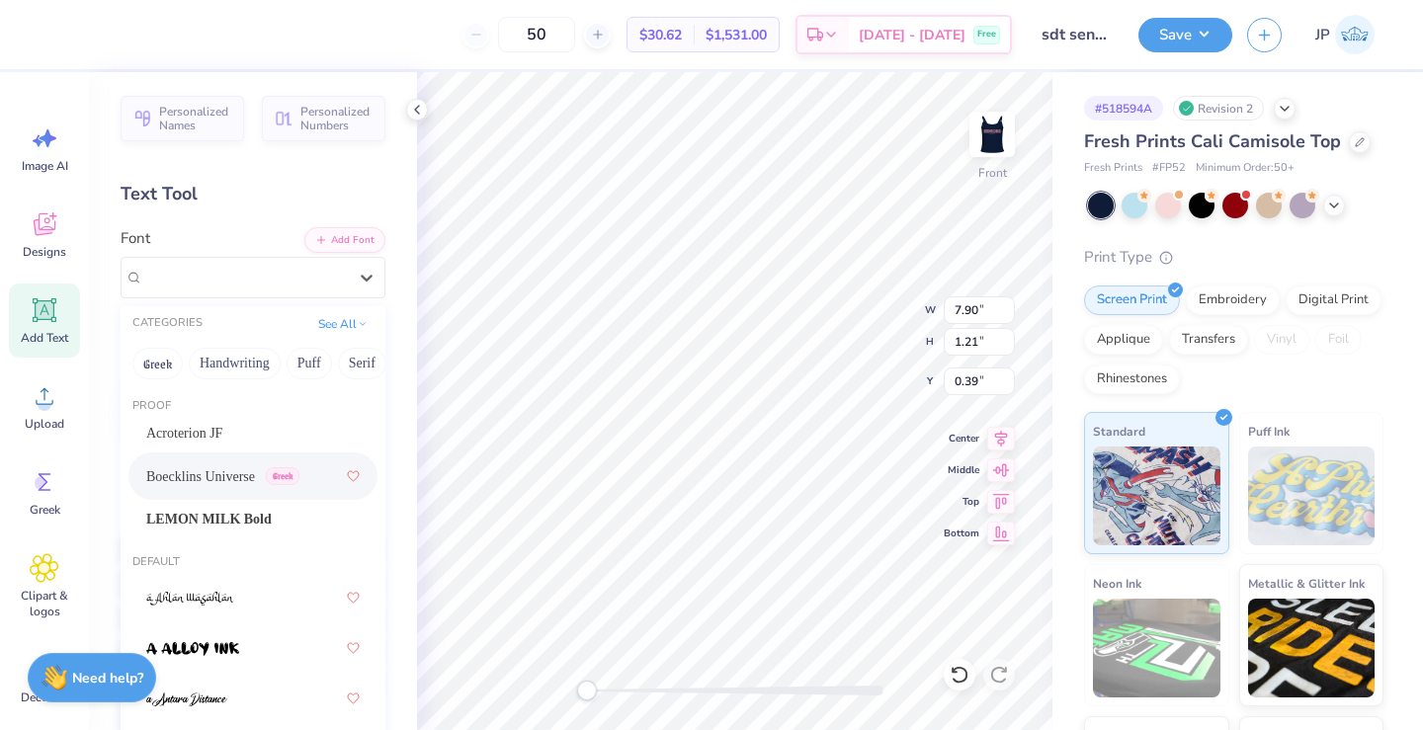
drag, startPoint x: 258, startPoint y: 282, endPoint x: 277, endPoint y: 377, distance: 96.7
click at [258, 282] on span "Boecklins Universe" at bounding box center [201, 277] width 117 height 23
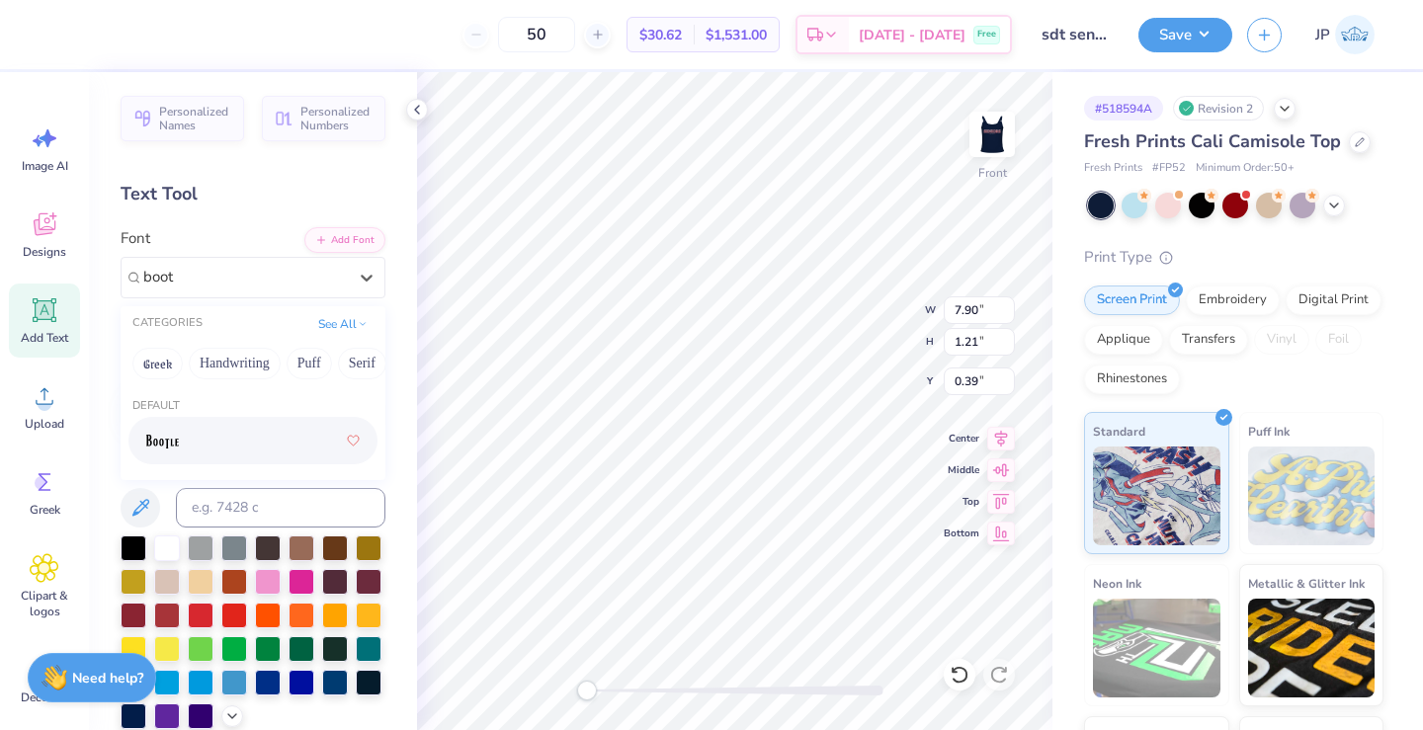
click at [205, 432] on div at bounding box center [252, 441] width 213 height 36
type input "boot"
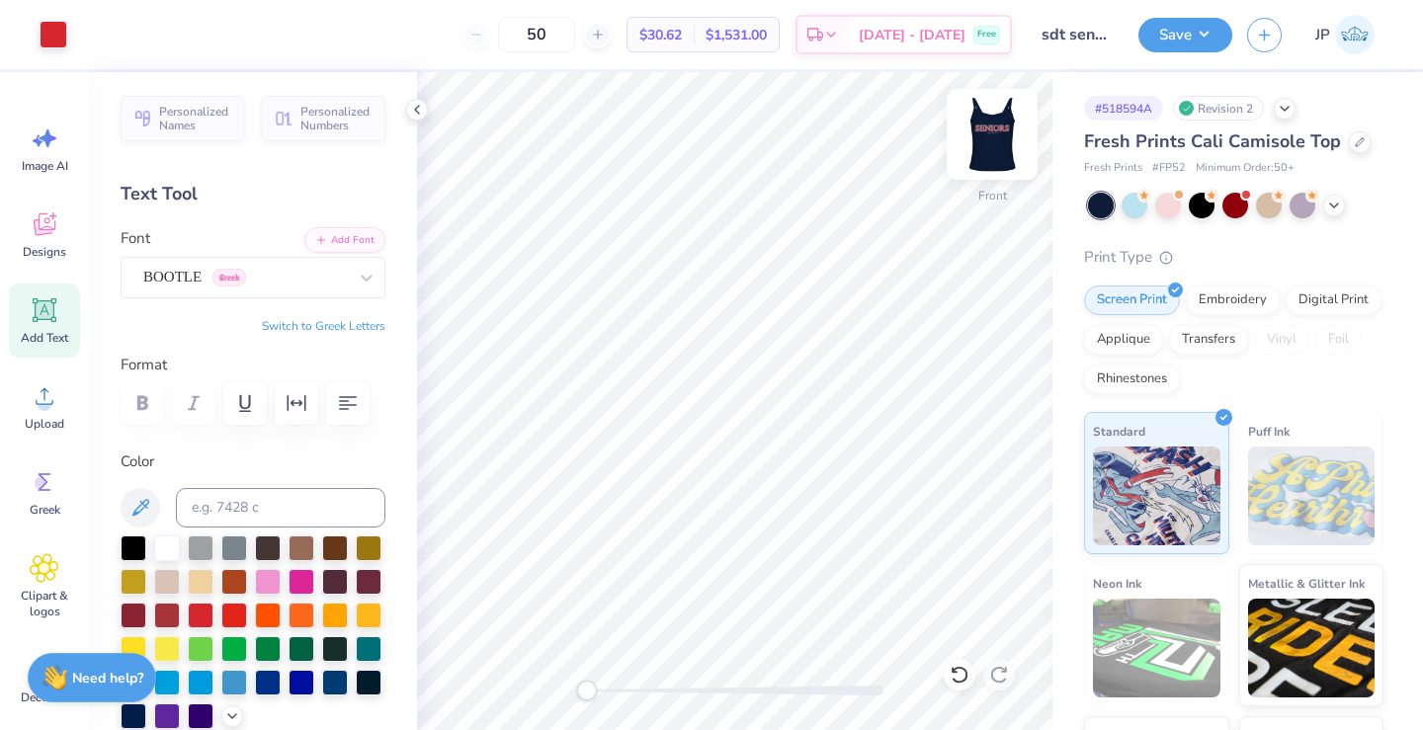
click at [993, 121] on img at bounding box center [992, 134] width 79 height 79
click at [993, 121] on img at bounding box center [993, 135] width 40 height 40
click at [1208, 36] on button "Save" at bounding box center [1186, 32] width 94 height 35
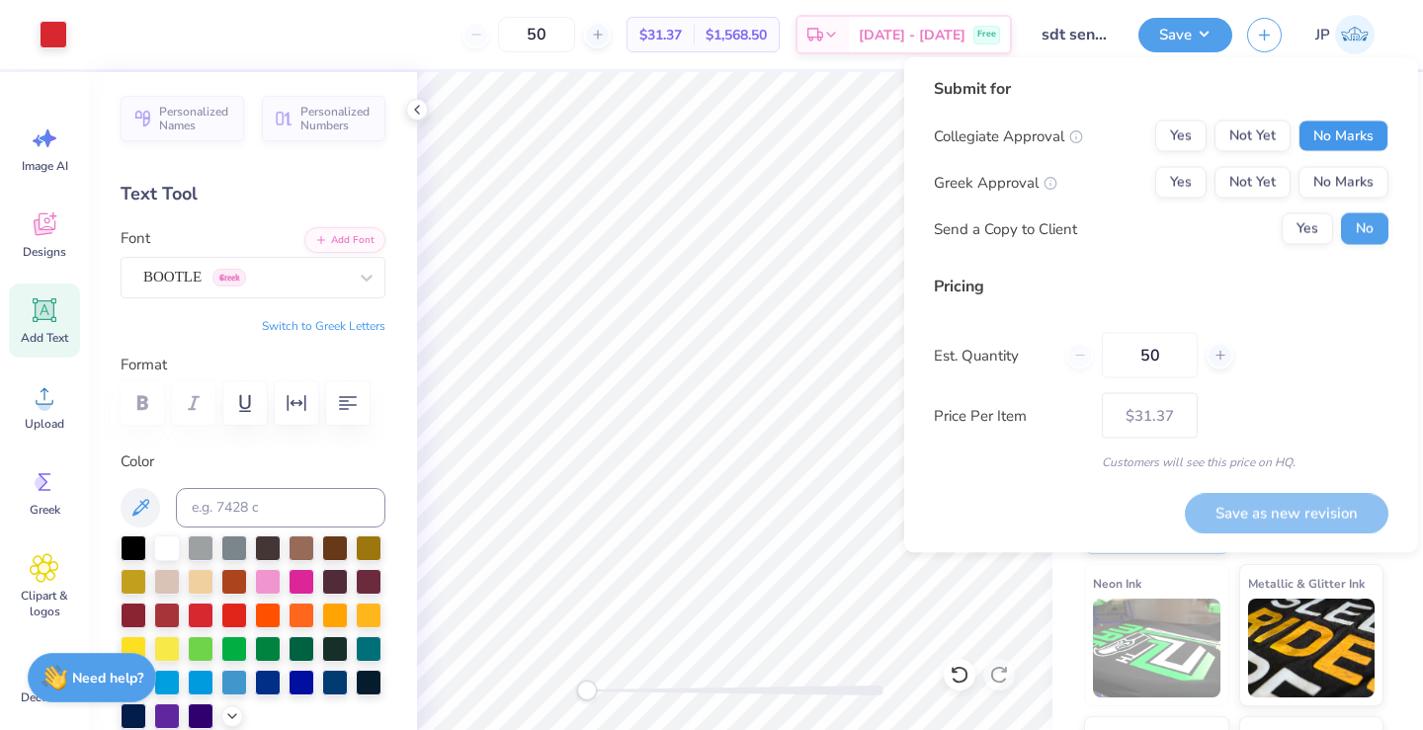
click at [1317, 139] on button "No Marks" at bounding box center [1344, 137] width 90 height 32
click at [1181, 192] on button "Yes" at bounding box center [1180, 183] width 51 height 32
click at [1281, 501] on button "Save as new revision" at bounding box center [1287, 513] width 204 height 41
type input "$31.37"
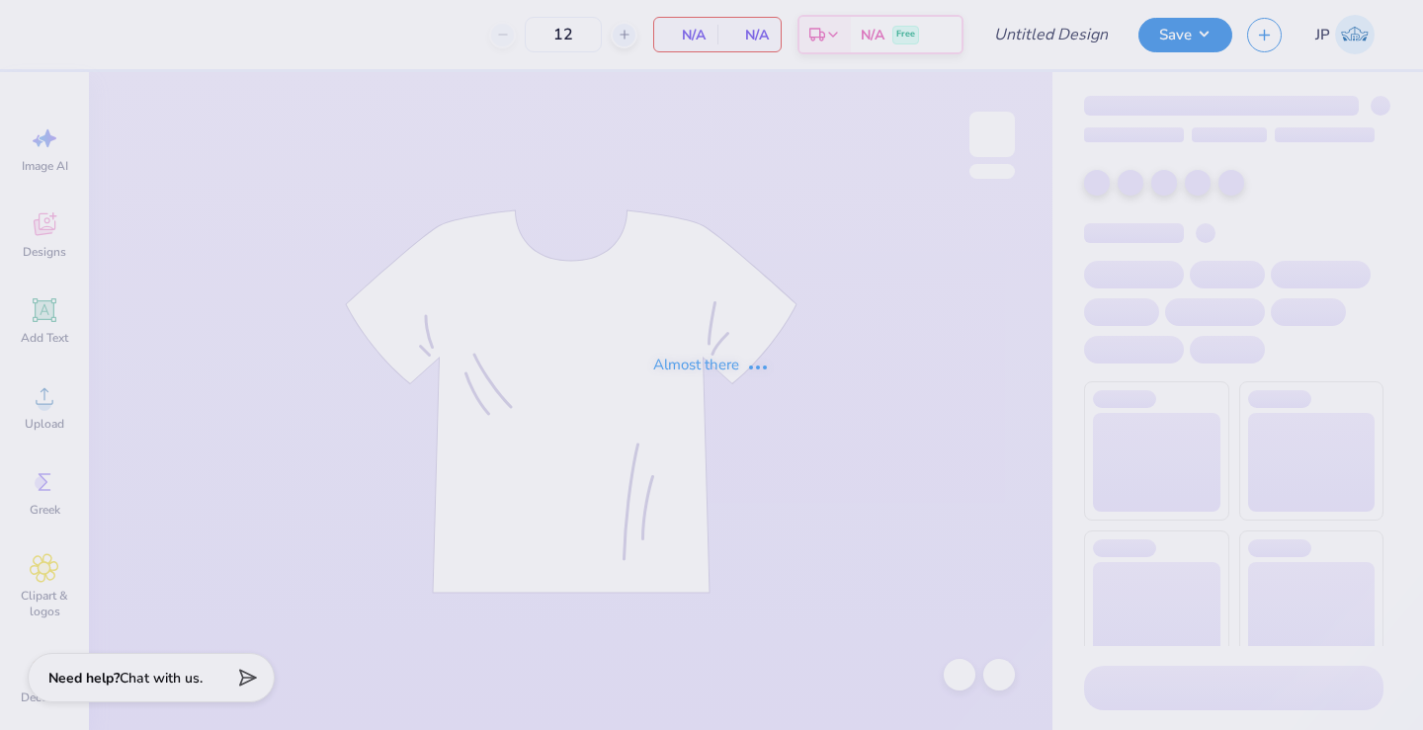
type input "50"
type input "sdt senior set tank"
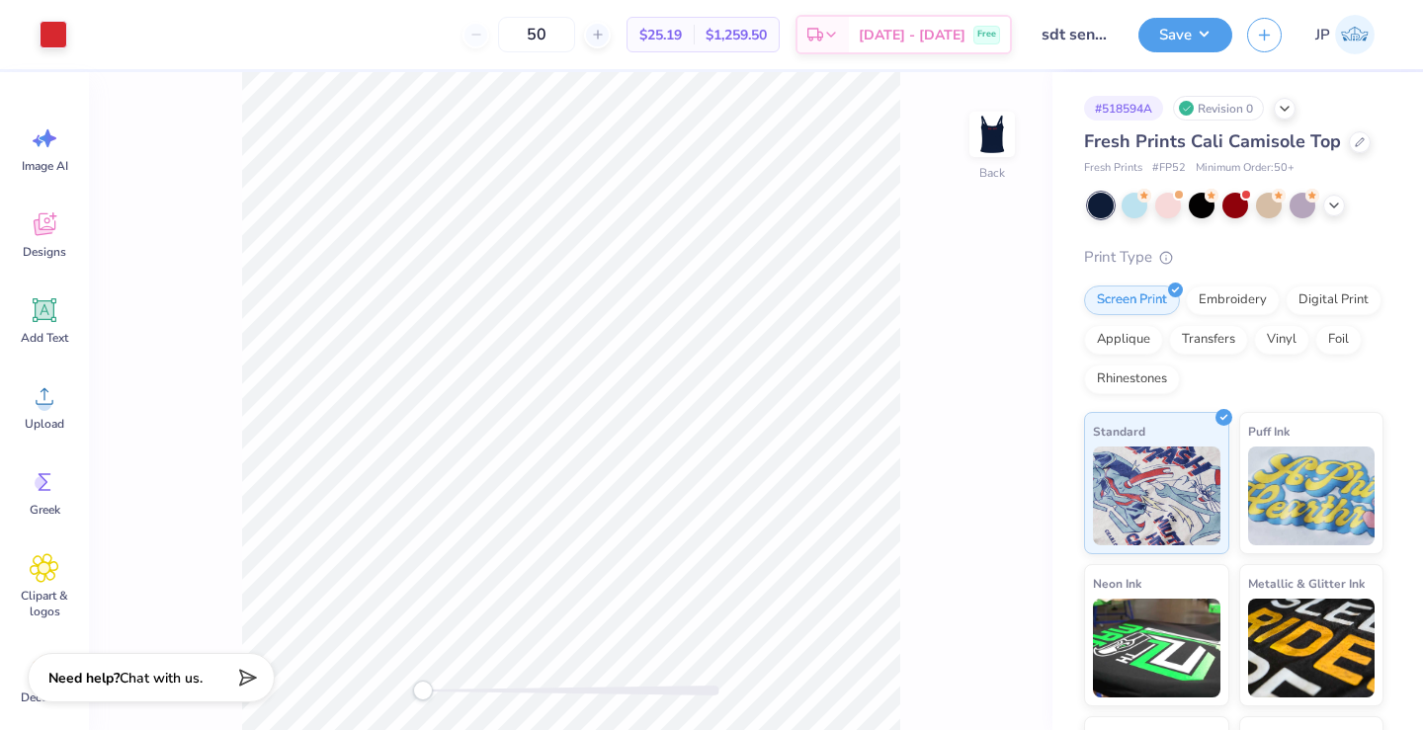
click at [998, 146] on img at bounding box center [993, 135] width 40 height 40
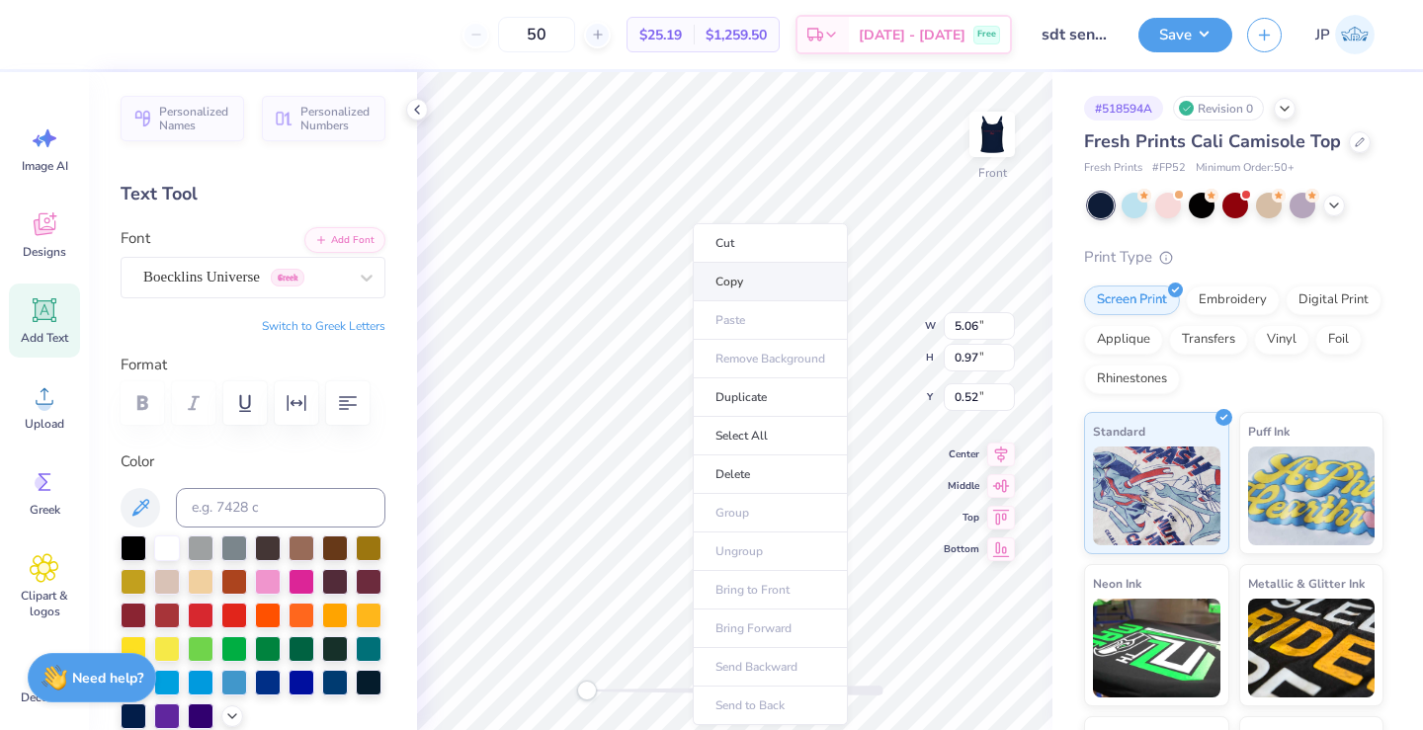
click at [739, 287] on li "Copy" at bounding box center [770, 282] width 155 height 39
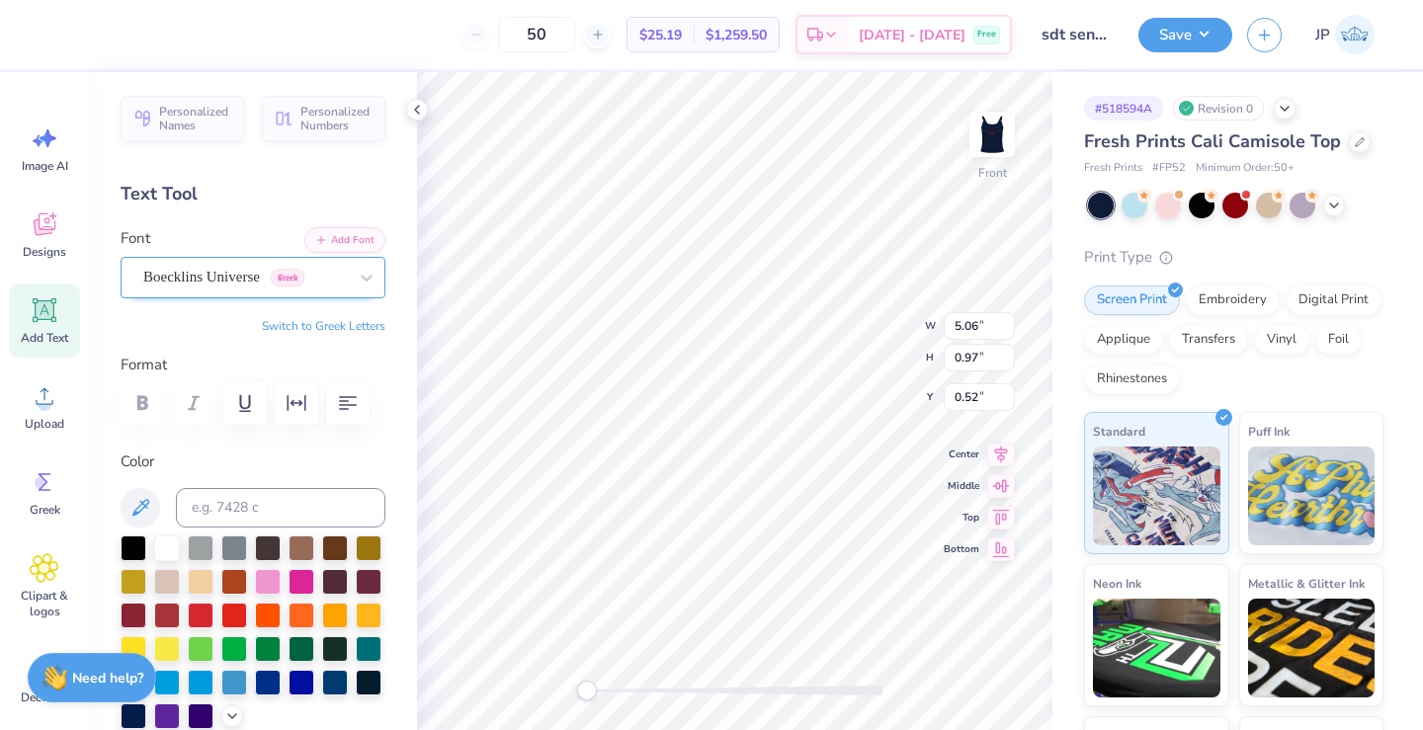
click at [284, 265] on div at bounding box center [245, 277] width 204 height 27
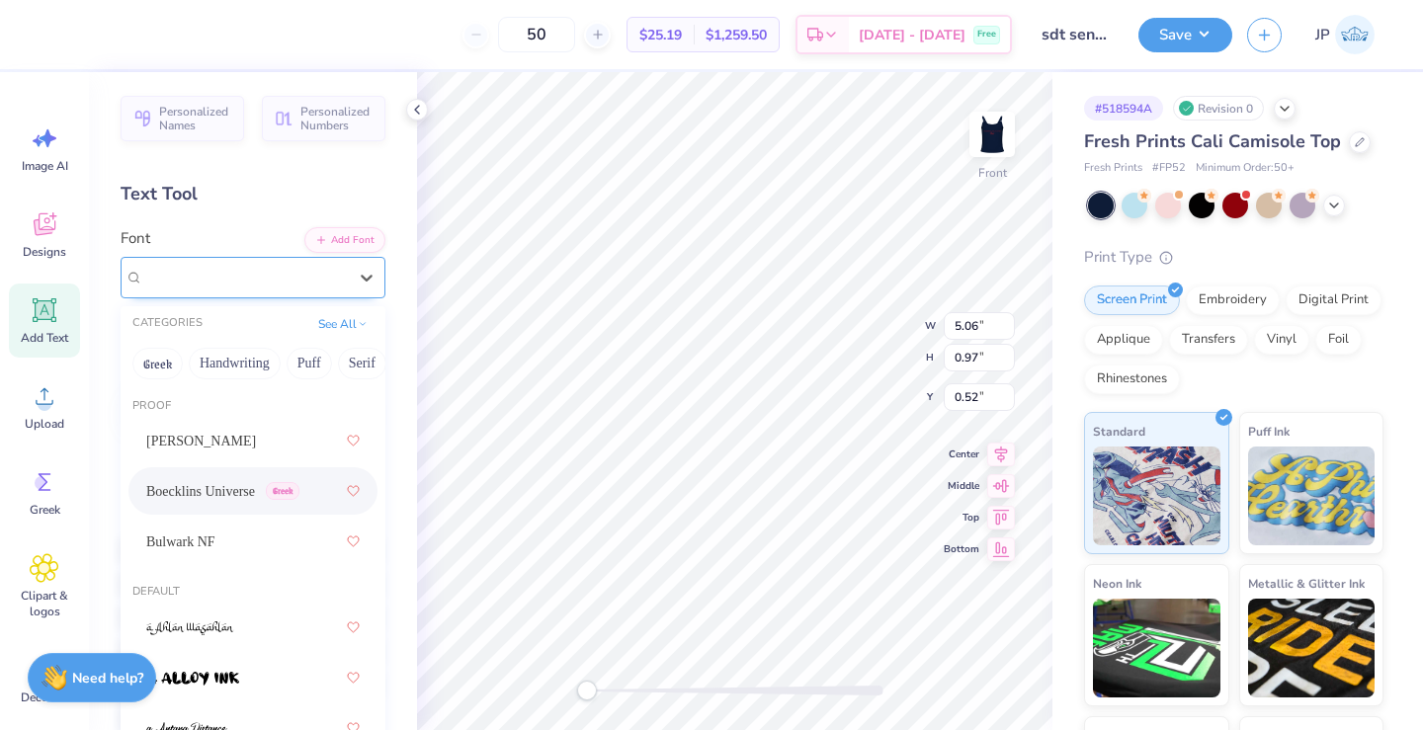
click at [260, 279] on span "Boecklins Universe" at bounding box center [201, 277] width 117 height 23
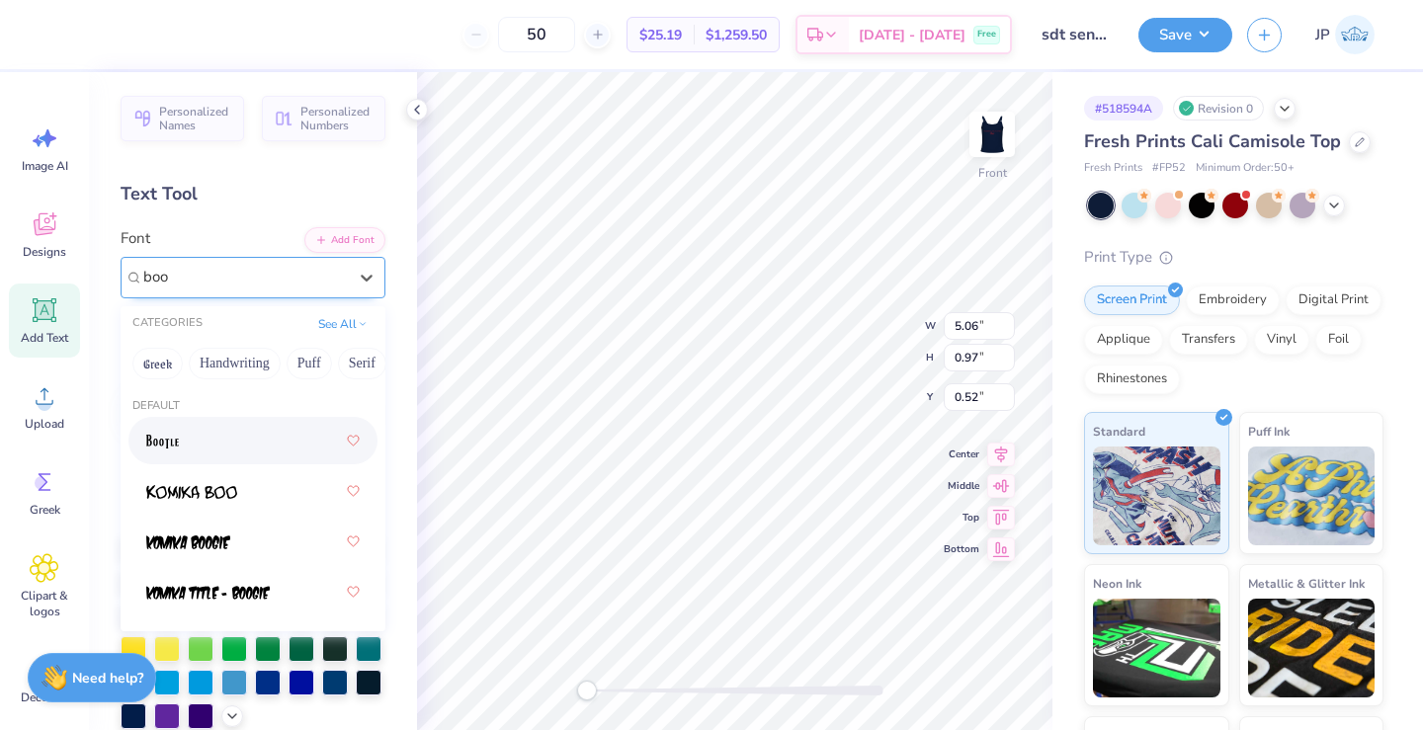
click at [224, 438] on div at bounding box center [252, 441] width 213 height 36
type input "boo"
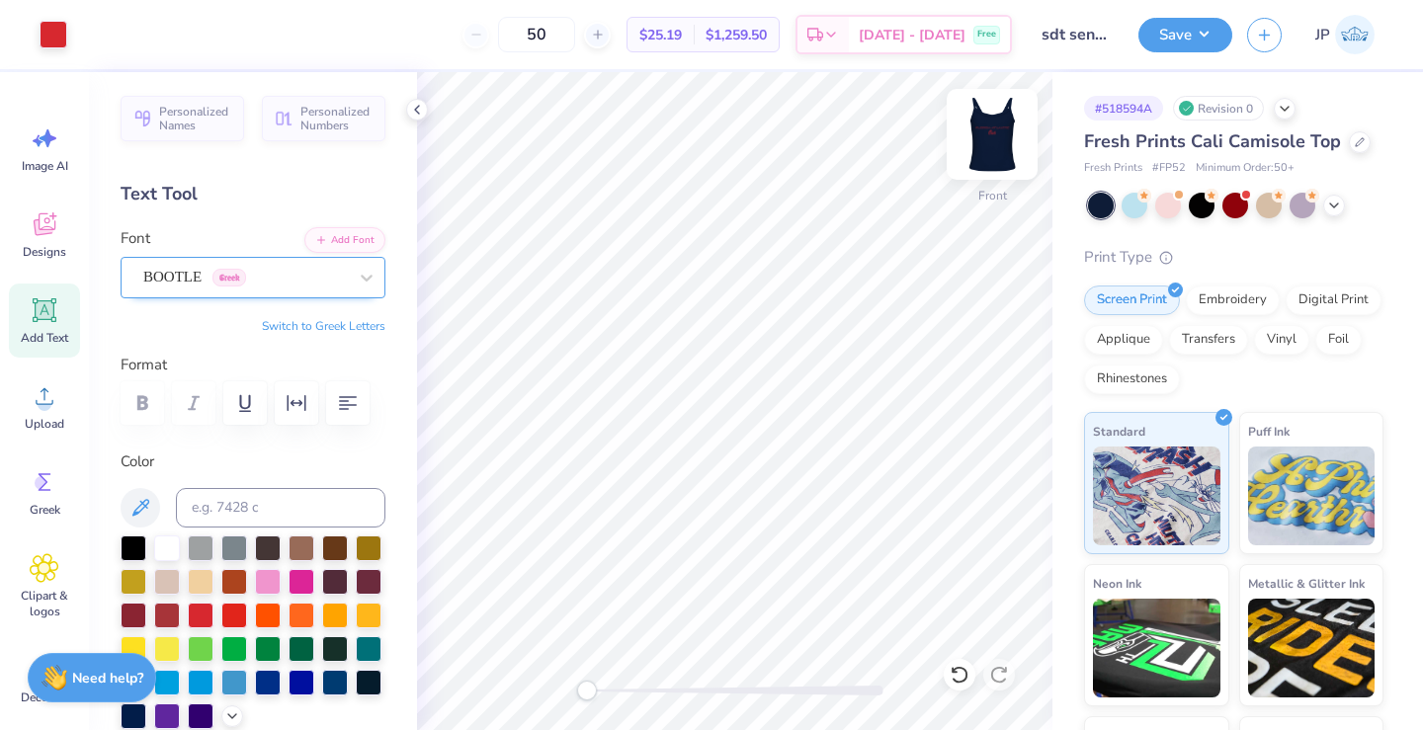
click at [1005, 123] on img at bounding box center [992, 134] width 79 height 79
